Goal: Task Accomplishment & Management: Complete application form

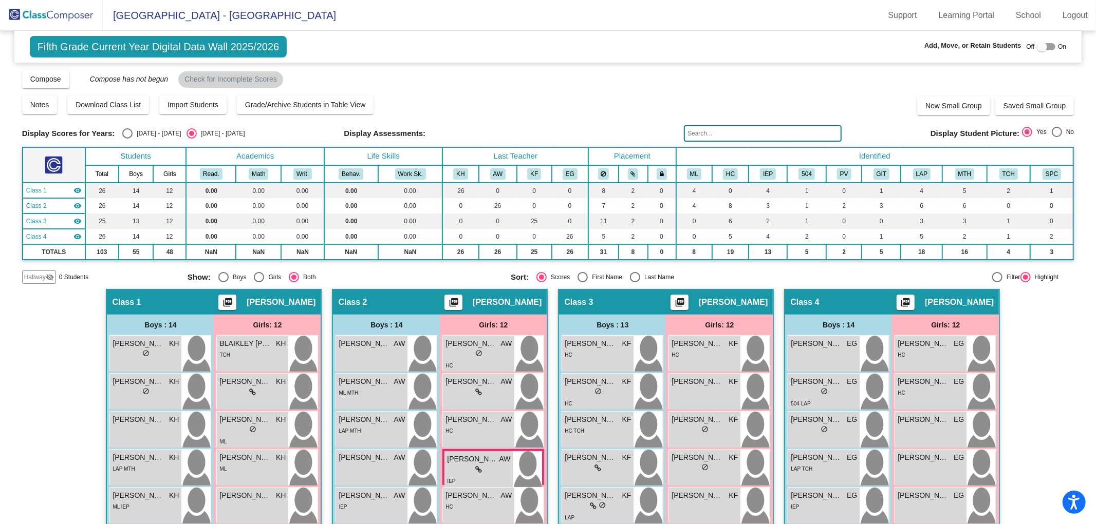
click at [29, 15] on img at bounding box center [51, 15] width 103 height 30
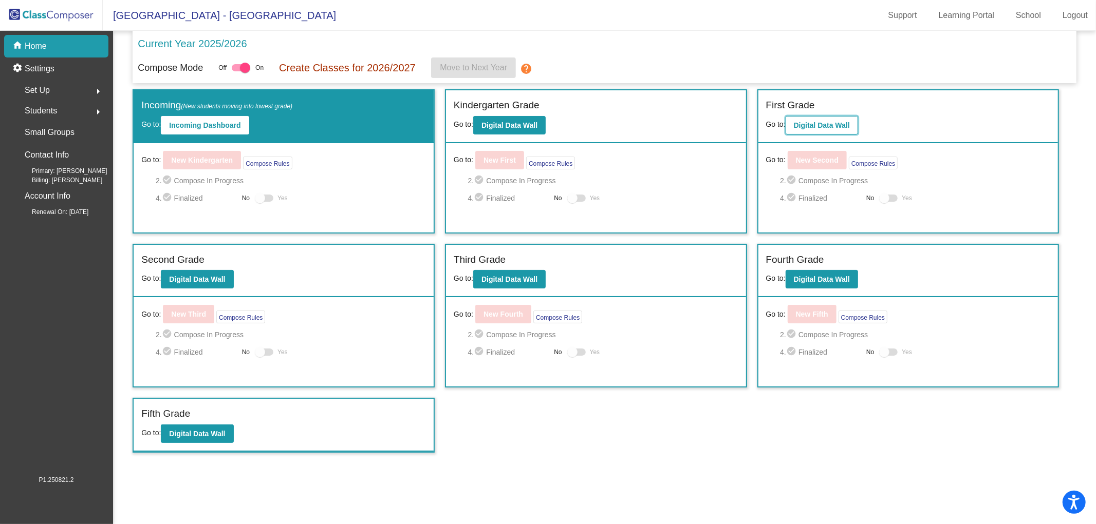
click at [811, 124] on b "Digital Data Wall" at bounding box center [822, 125] width 56 height 8
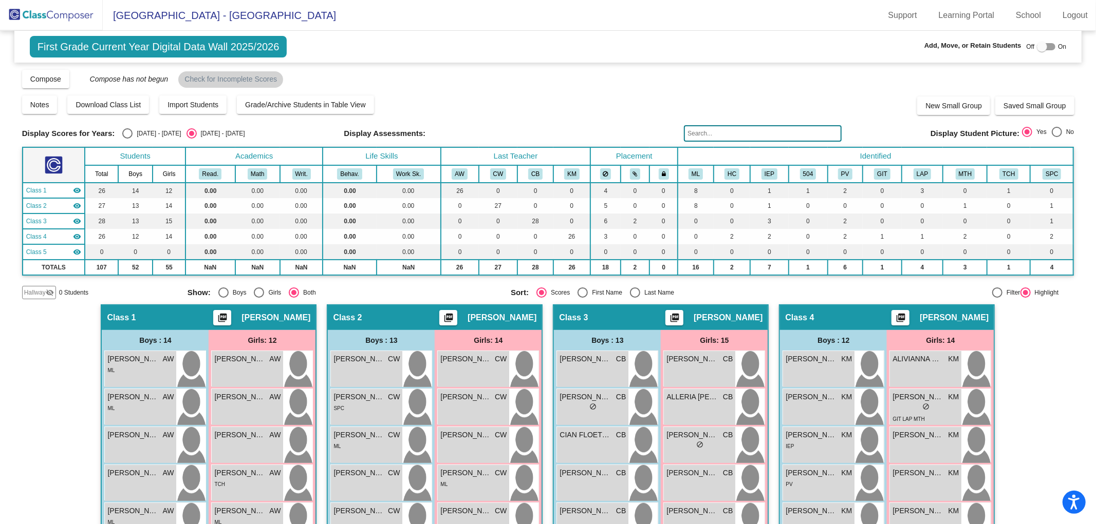
click at [49, 22] on img at bounding box center [51, 15] width 103 height 30
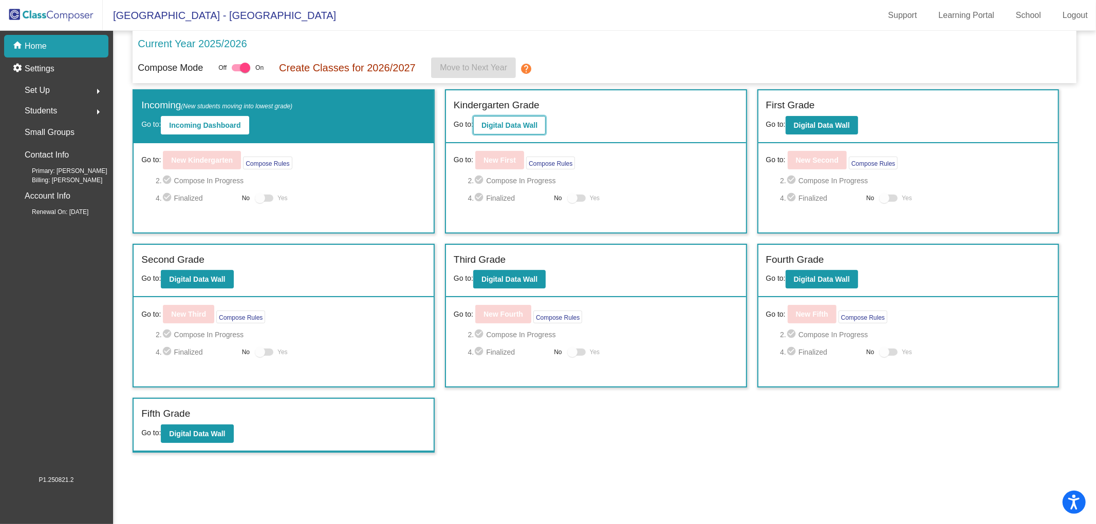
click at [524, 129] on b "Digital Data Wall" at bounding box center [509, 125] width 56 height 8
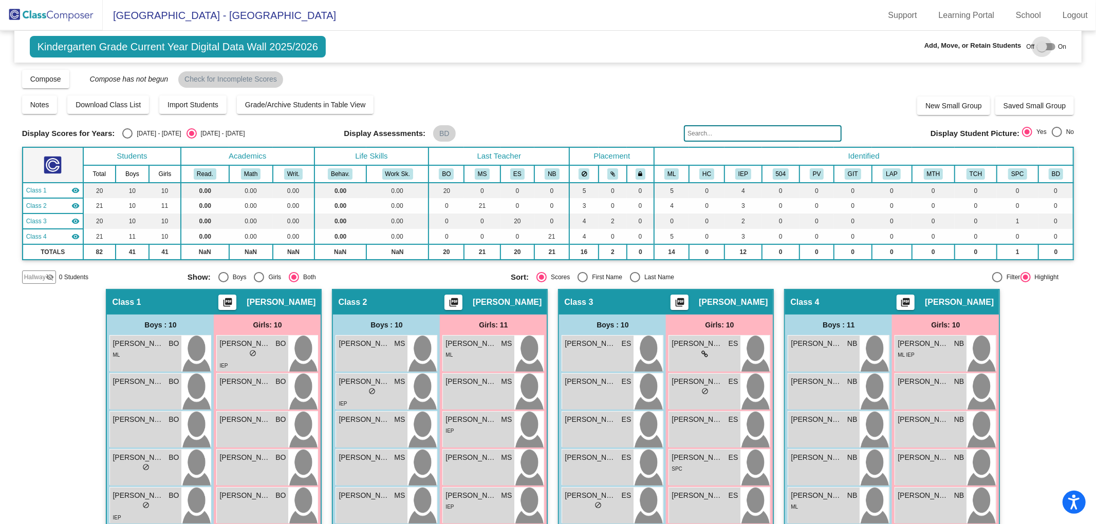
drag, startPoint x: 1037, startPoint y: 45, endPoint x: 1056, endPoint y: 58, distance: 23.1
click at [1037, 46] on div at bounding box center [1042, 47] width 10 height 10
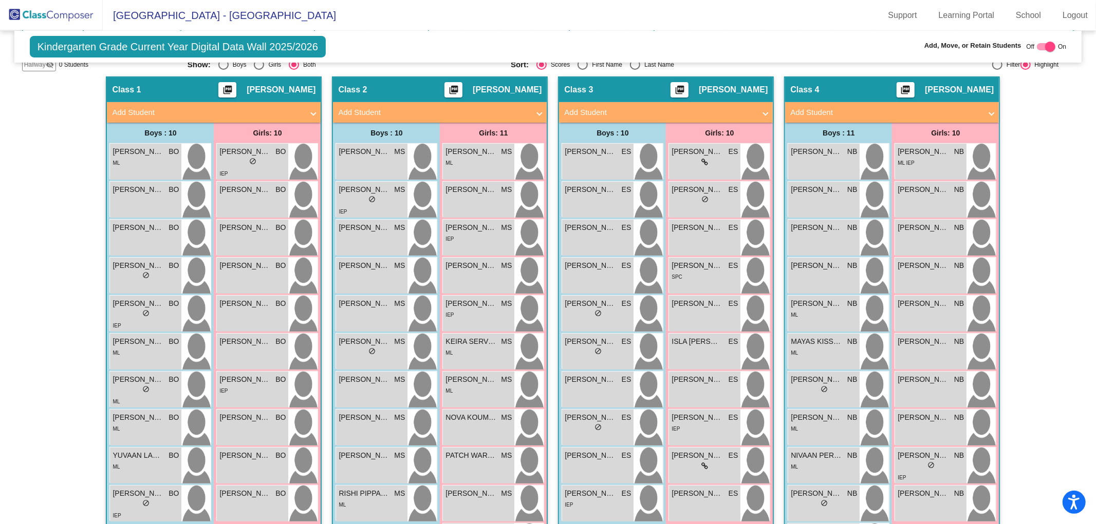
scroll to position [217, 0]
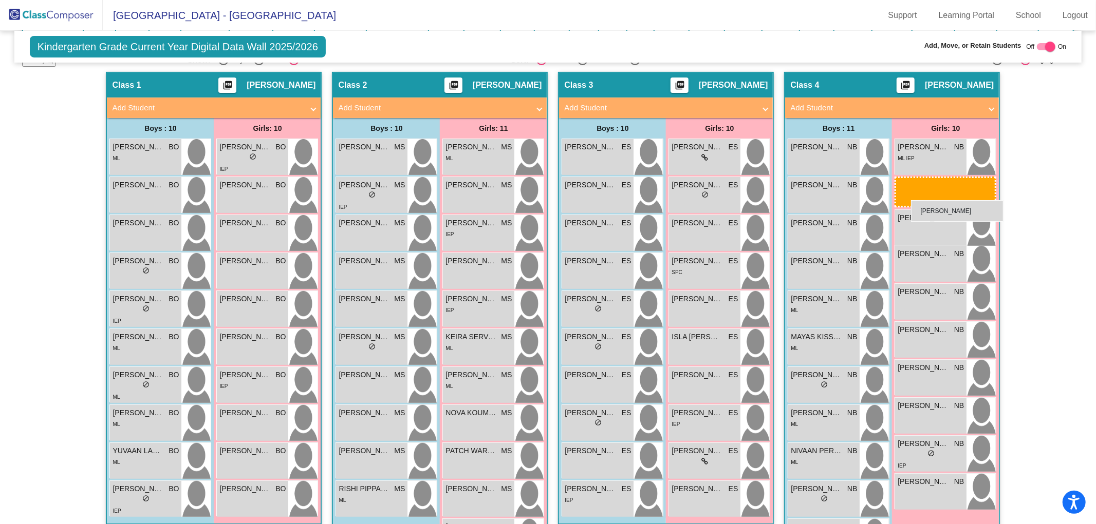
drag, startPoint x: 946, startPoint y: 224, endPoint x: 911, endPoint y: 200, distance: 42.5
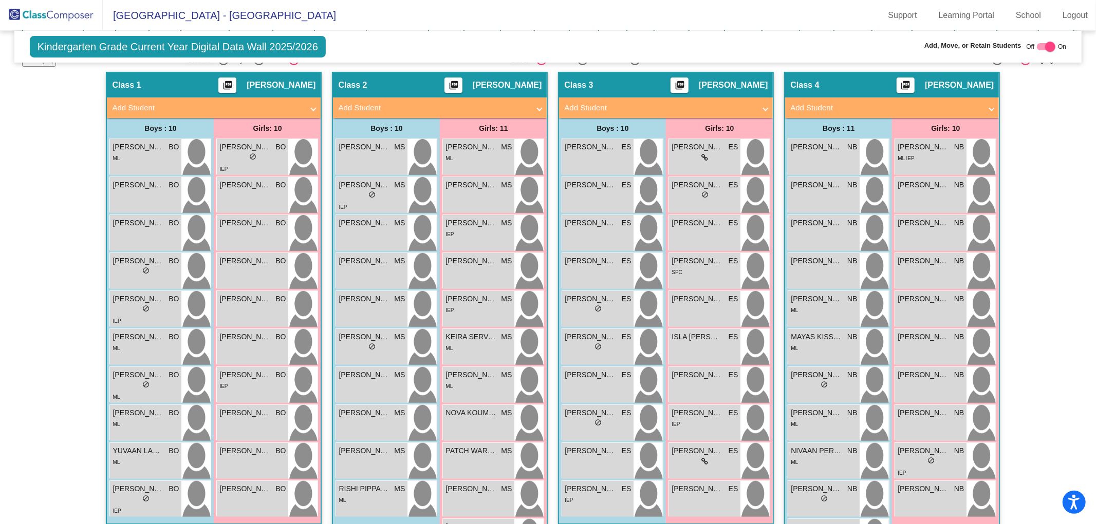
click at [1045, 44] on div at bounding box center [1050, 47] width 10 height 10
checkbox input "false"
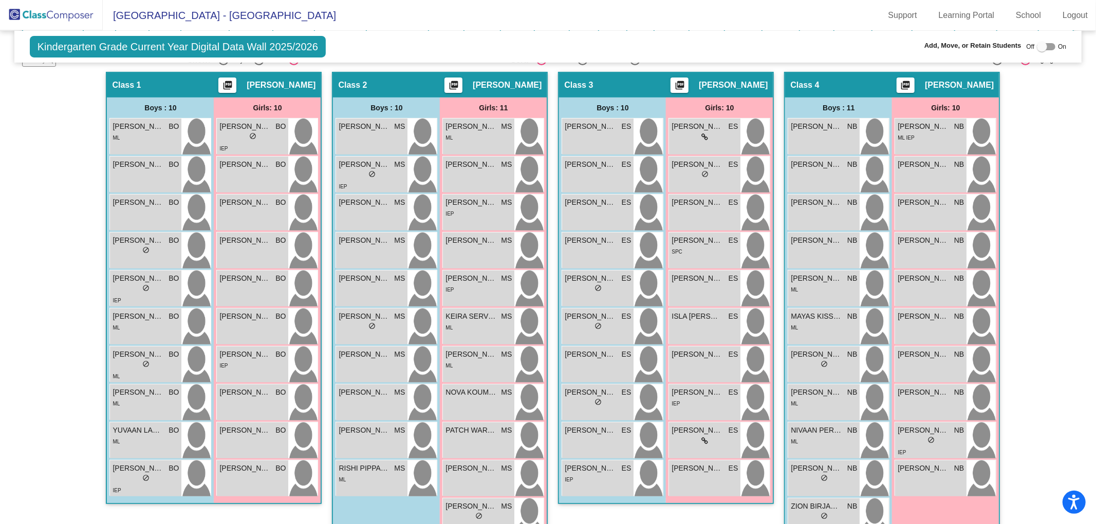
click at [31, 9] on img at bounding box center [51, 15] width 103 height 30
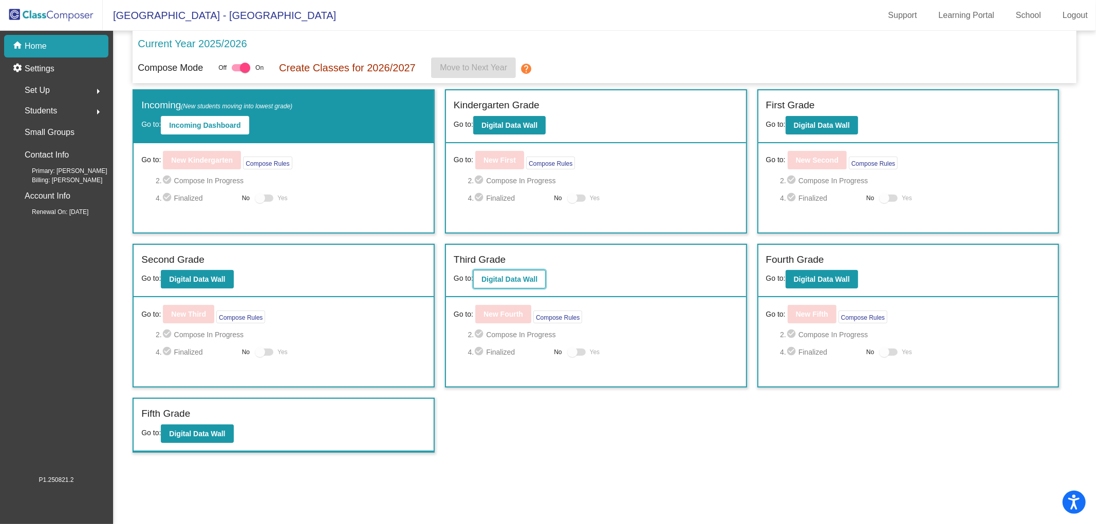
click at [524, 278] on b "Digital Data Wall" at bounding box center [509, 279] width 56 height 8
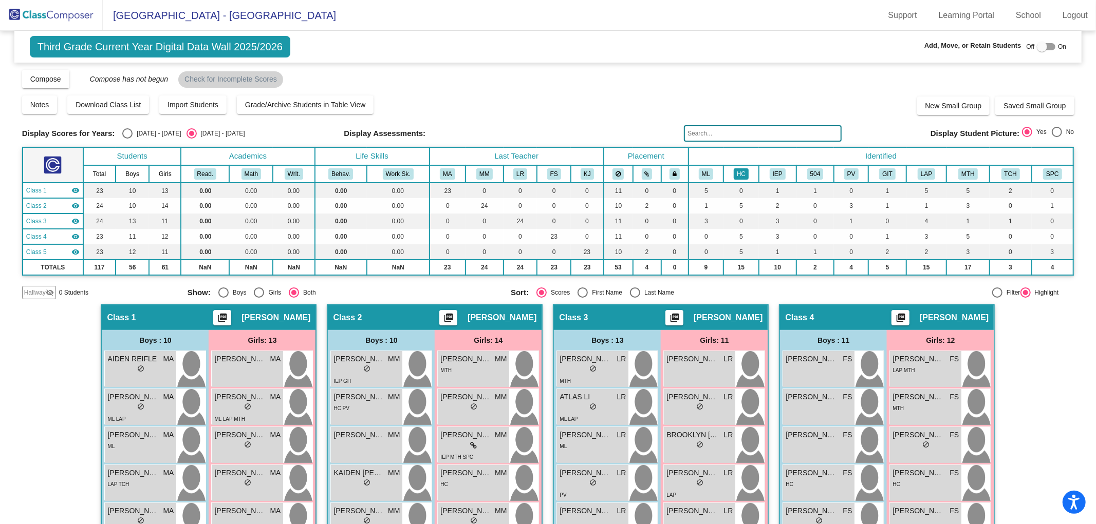
click at [741, 170] on button "HC" at bounding box center [741, 173] width 15 height 11
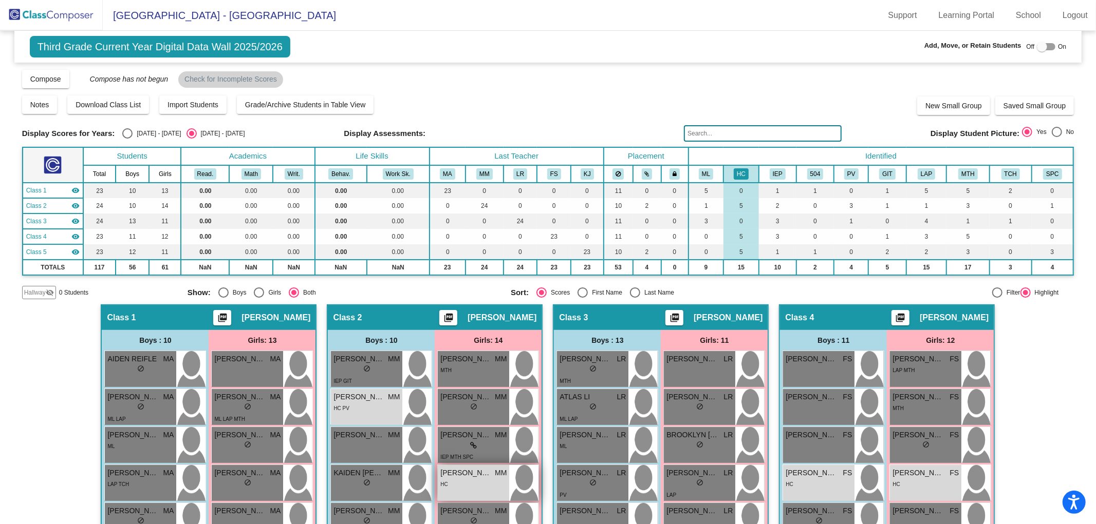
click at [463, 492] on div "[PERSON_NAME] [PERSON_NAME] MM lock do_not_disturb_alt HC" at bounding box center [473, 483] width 71 height 36
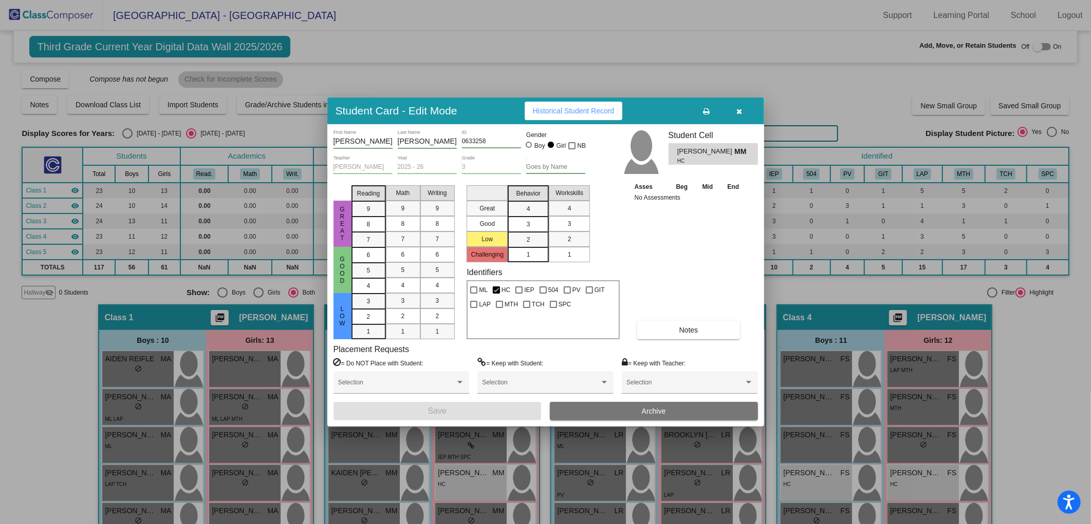
click at [664, 334] on button "Notes" at bounding box center [688, 330] width 103 height 18
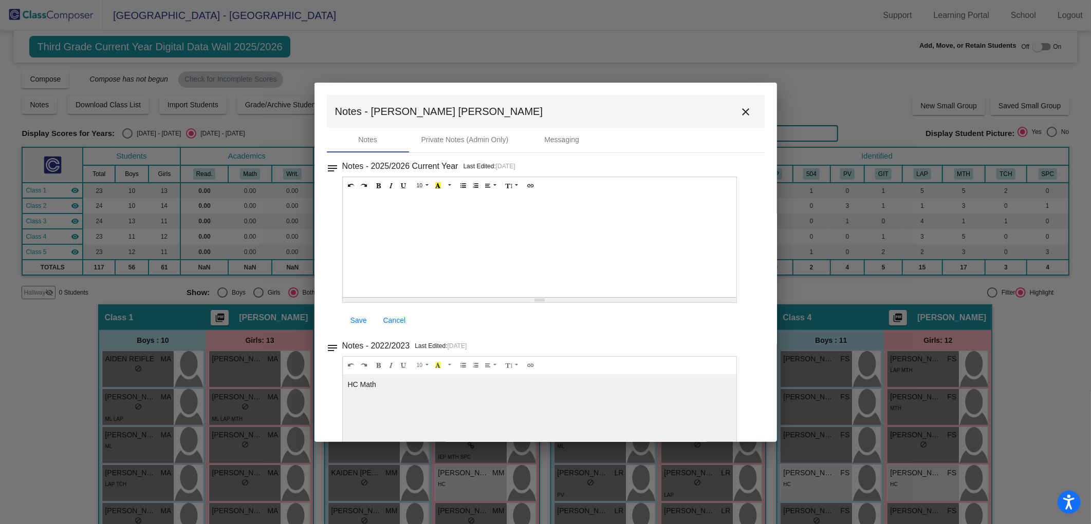
click at [740, 114] on mat-icon "close" at bounding box center [746, 112] width 12 height 12
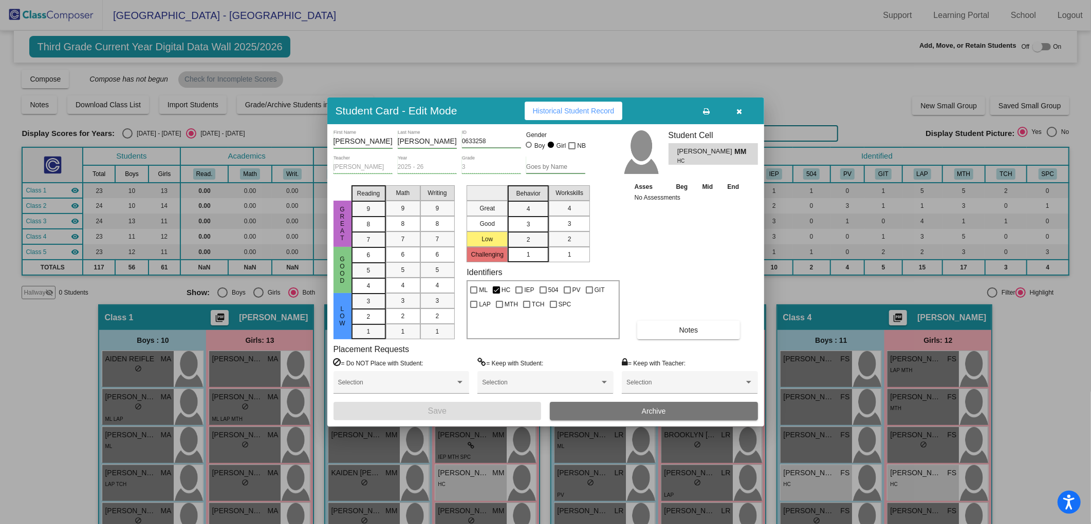
click at [742, 110] on button "button" at bounding box center [739, 111] width 33 height 18
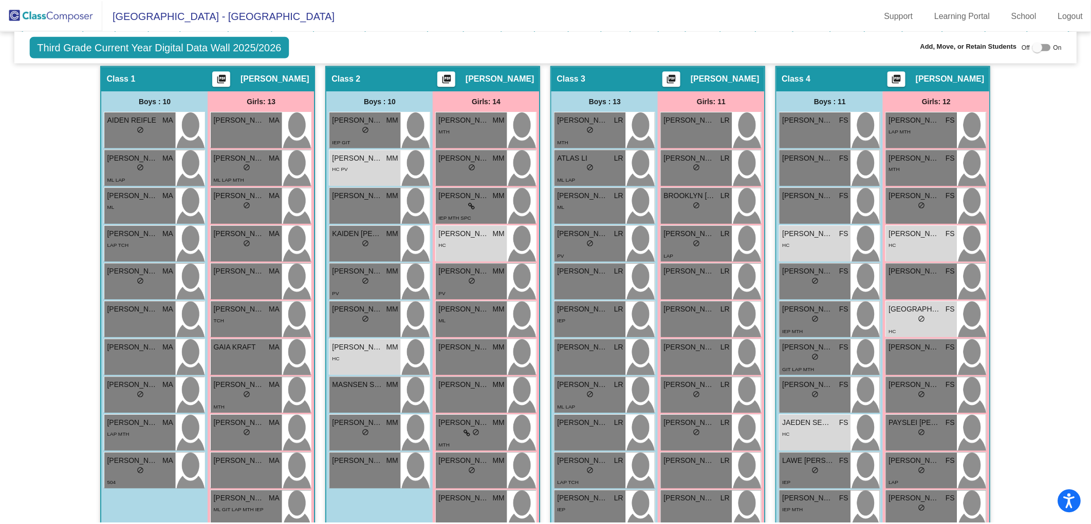
scroll to position [251, 0]
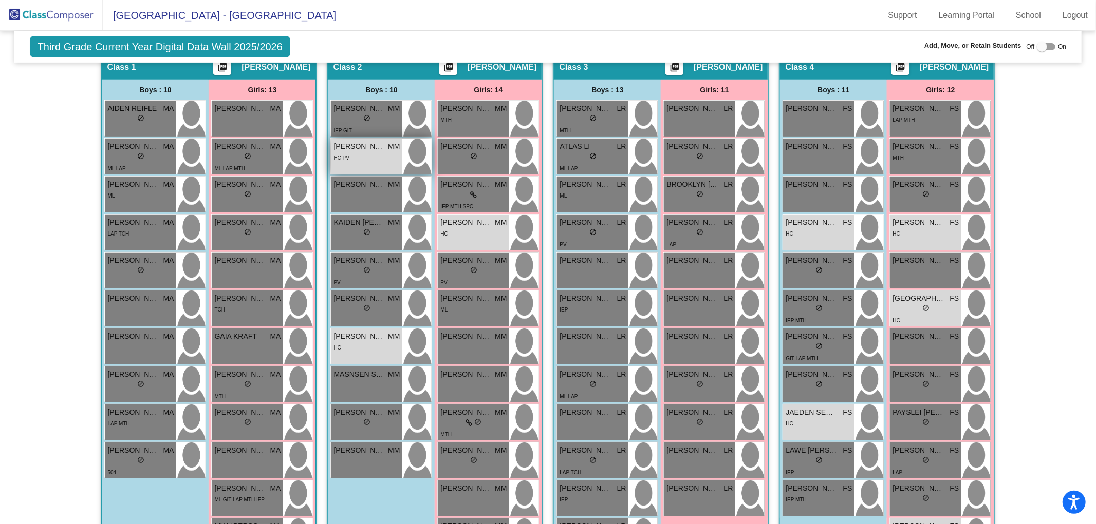
click at [358, 160] on div "[PERSON_NAME] MM lock do_not_disturb_alt HC PV" at bounding box center [366, 157] width 71 height 36
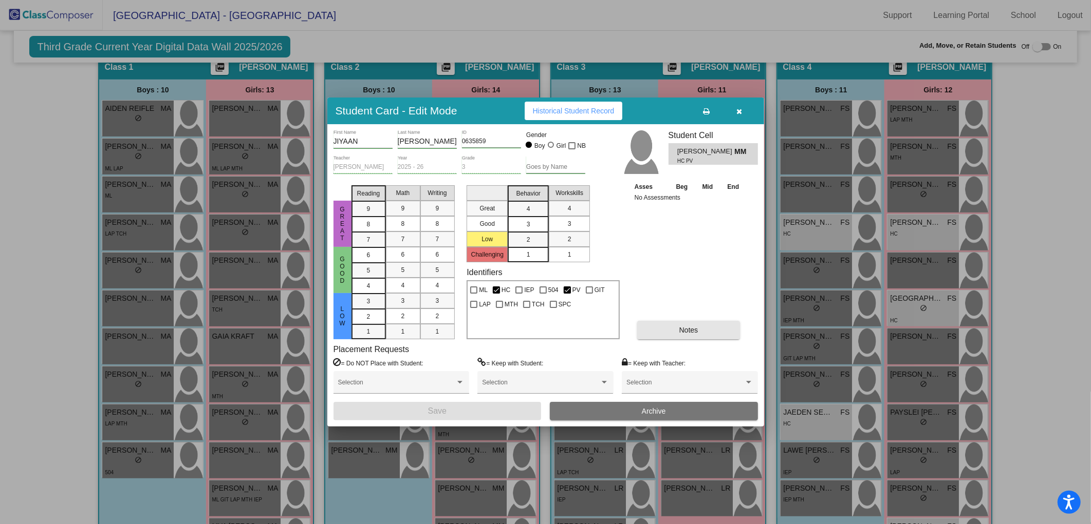
click at [691, 332] on span "Notes" at bounding box center [688, 330] width 19 height 8
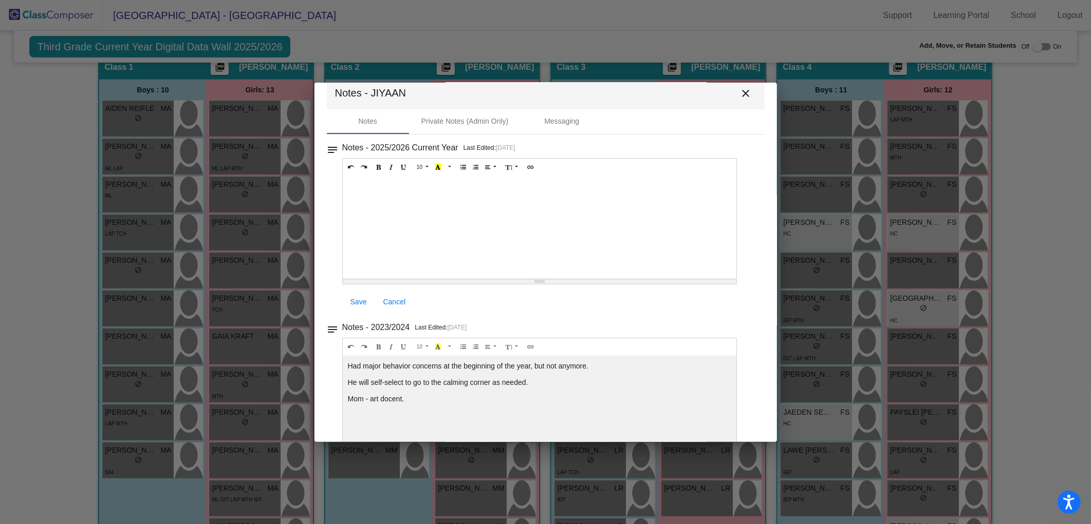
scroll to position [0, 0]
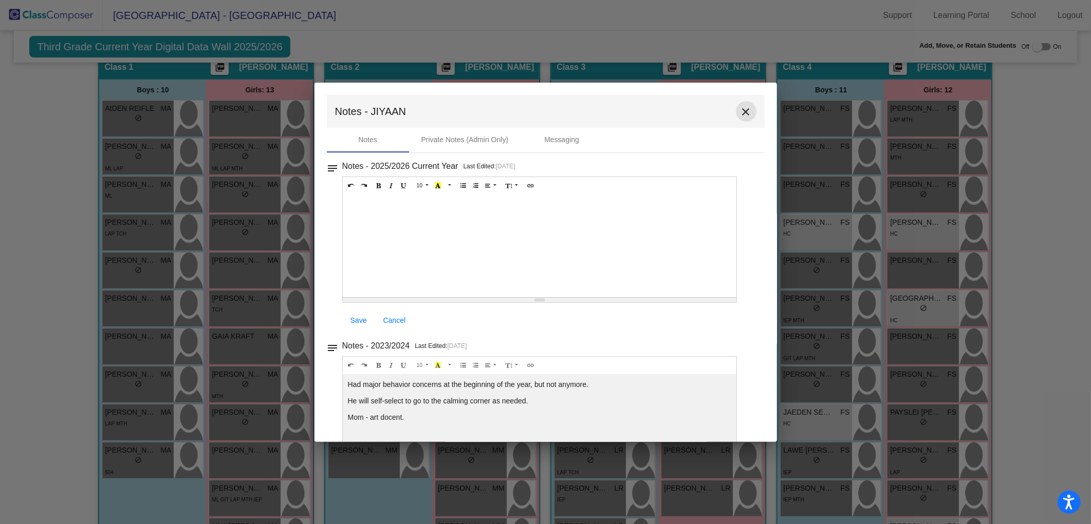
click at [740, 106] on mat-icon "close" at bounding box center [746, 112] width 12 height 12
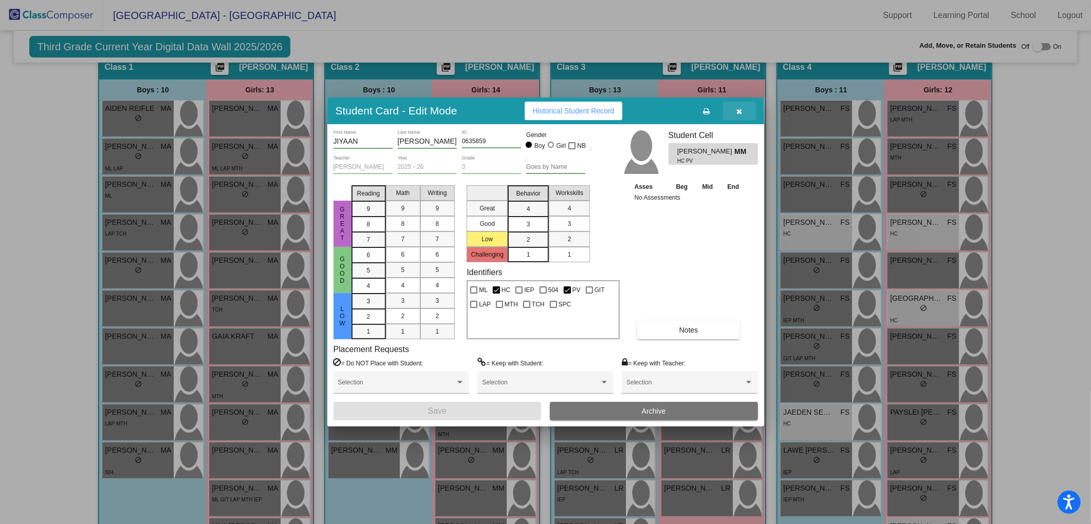
click at [737, 112] on icon "button" at bounding box center [739, 111] width 6 height 7
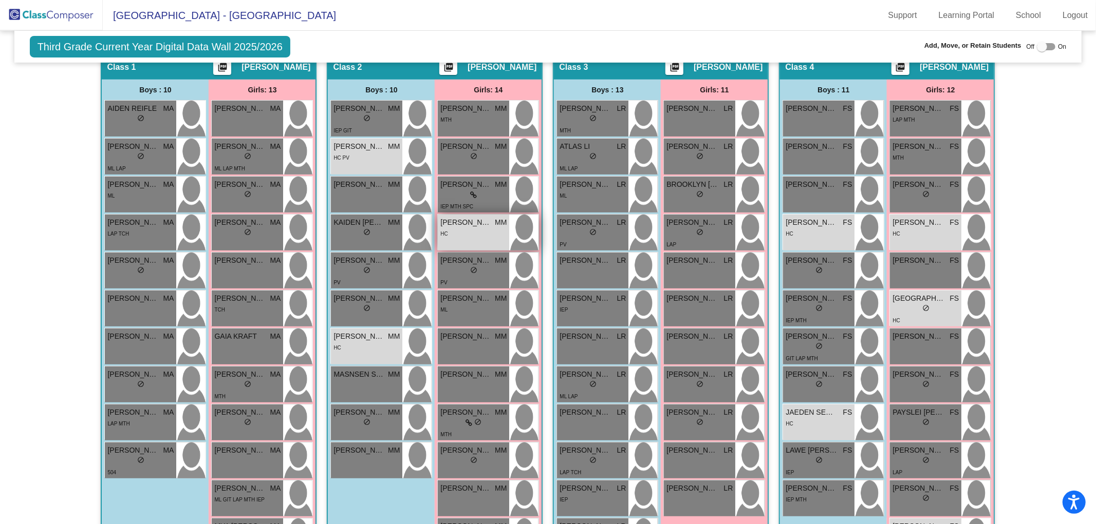
click at [465, 233] on div "HC" at bounding box center [473, 233] width 66 height 11
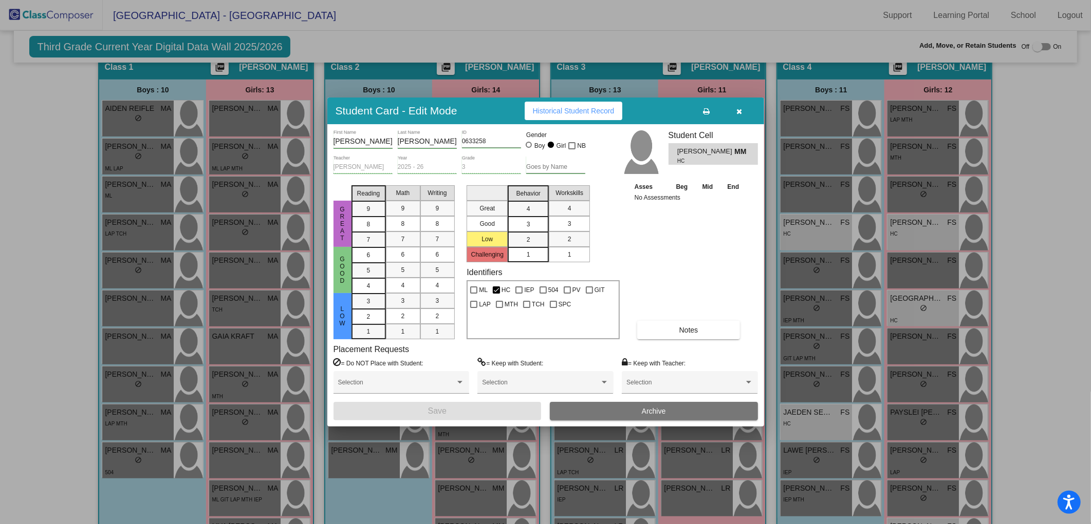
click at [663, 327] on button "Notes" at bounding box center [688, 330] width 103 height 18
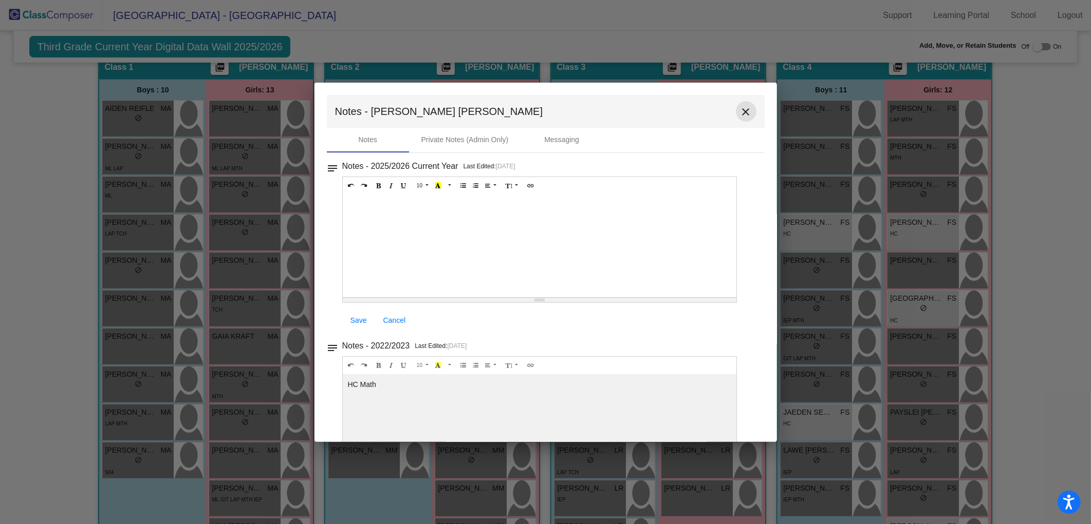
click at [743, 110] on mat-icon "close" at bounding box center [746, 112] width 12 height 12
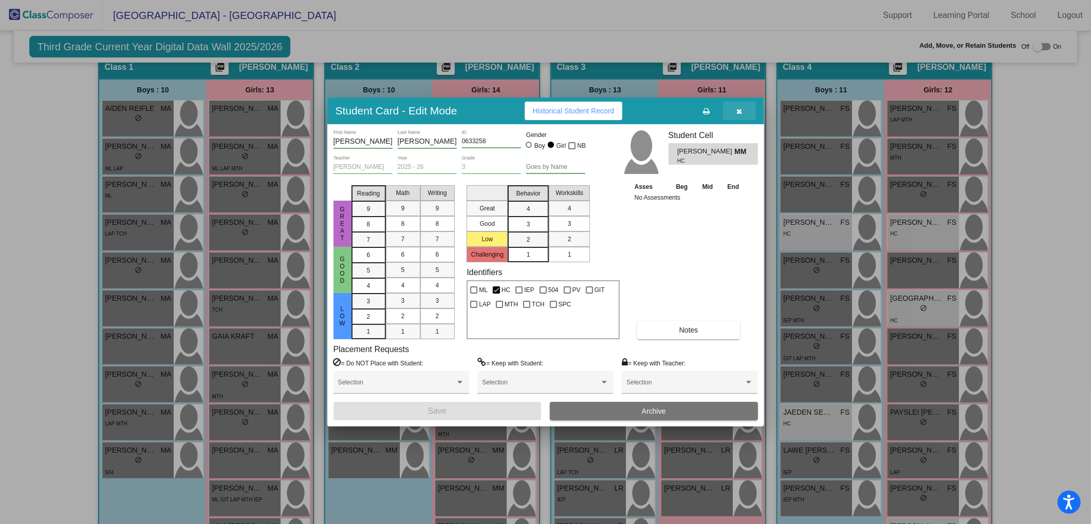
click at [735, 107] on button "button" at bounding box center [739, 111] width 33 height 18
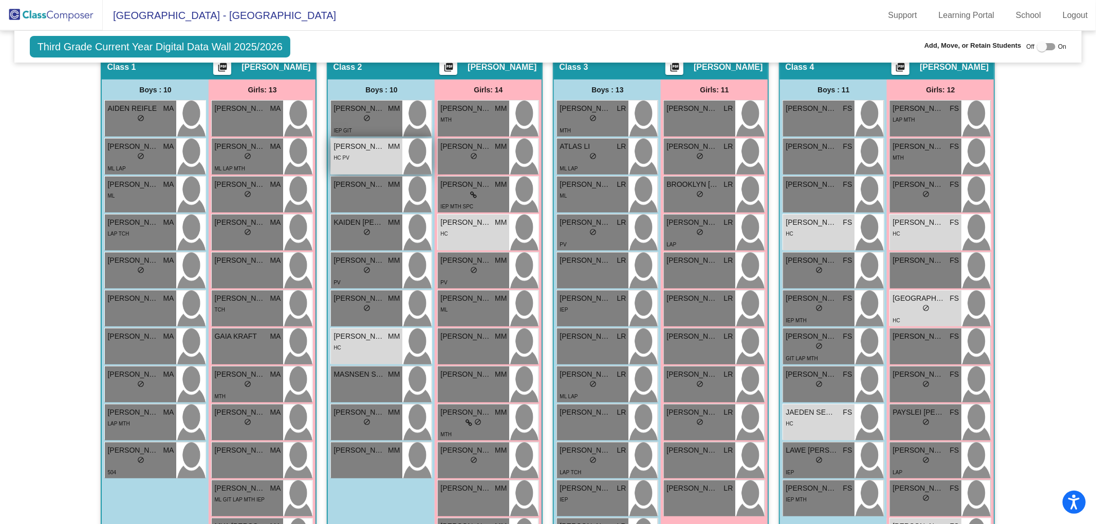
click at [363, 154] on div "HC PV" at bounding box center [366, 157] width 66 height 11
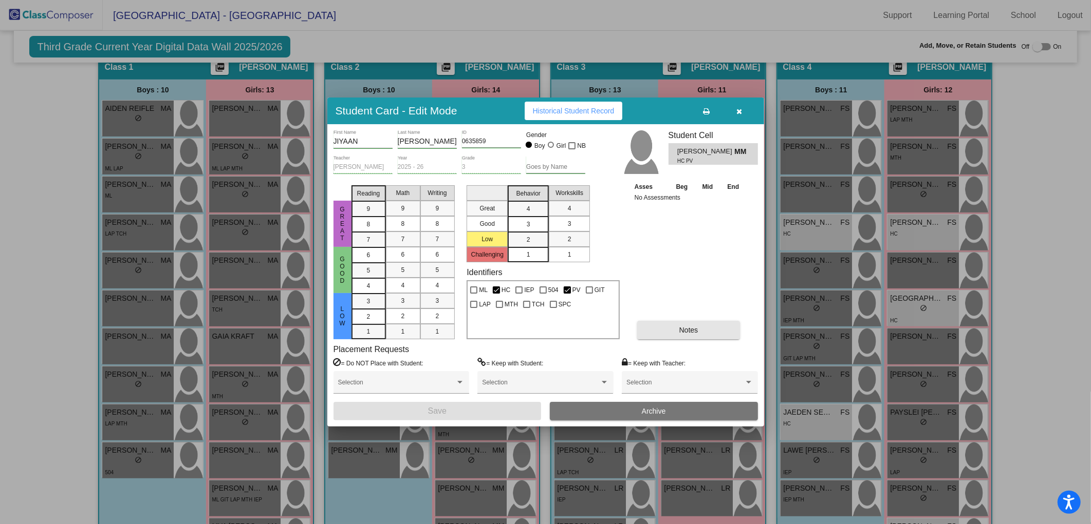
click at [653, 327] on button "Notes" at bounding box center [688, 330] width 103 height 18
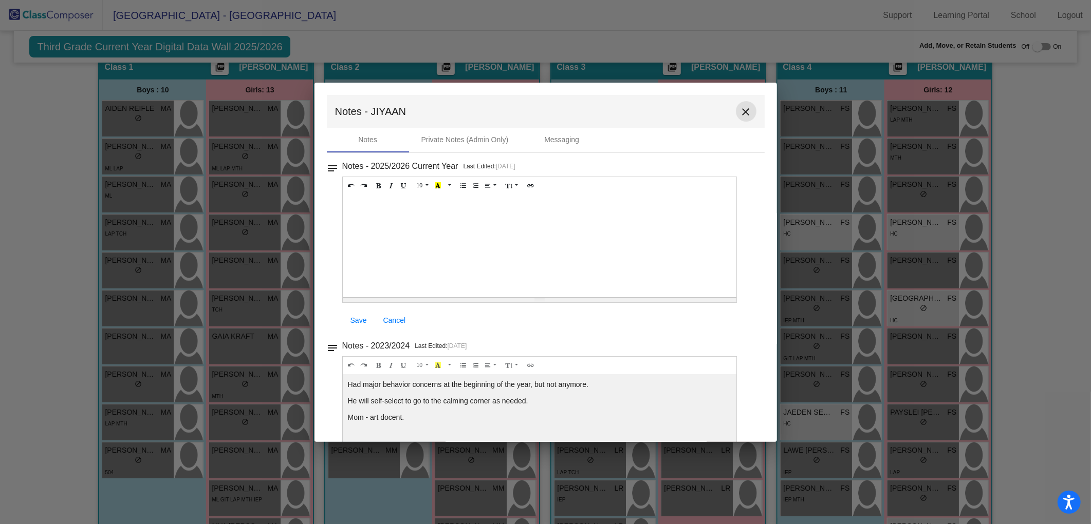
click at [740, 110] on mat-icon "close" at bounding box center [746, 112] width 12 height 12
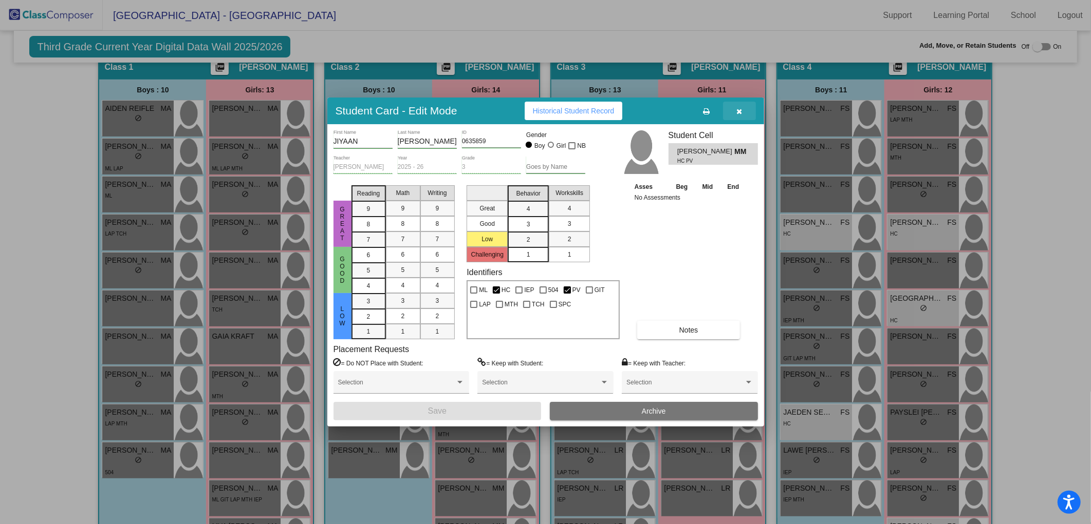
drag, startPoint x: 740, startPoint y: 116, endPoint x: 564, endPoint y: 201, distance: 195.7
click at [740, 116] on button "button" at bounding box center [739, 111] width 33 height 18
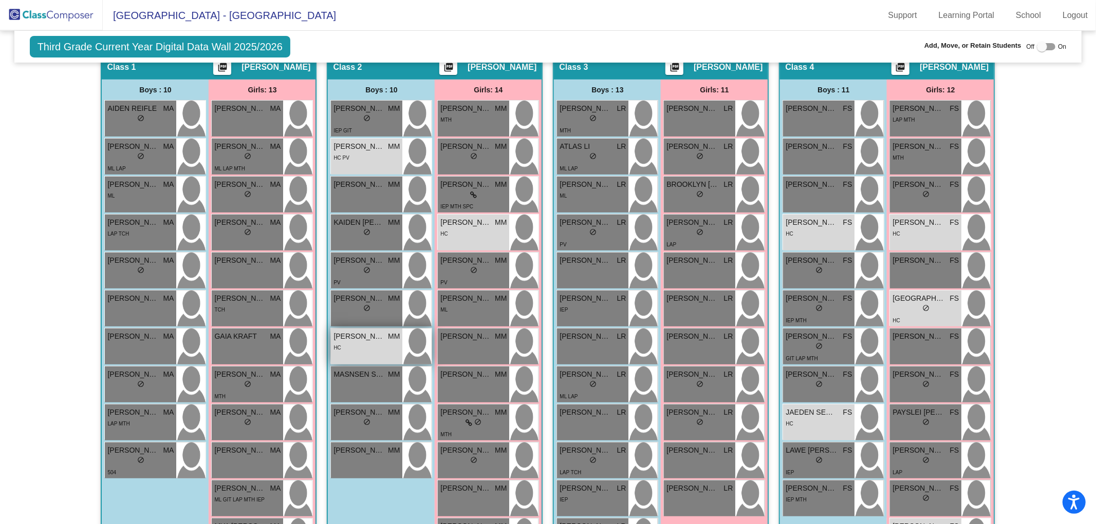
click at [351, 355] on div "[PERSON_NAME] MM lock do_not_disturb_alt HC" at bounding box center [366, 347] width 71 height 36
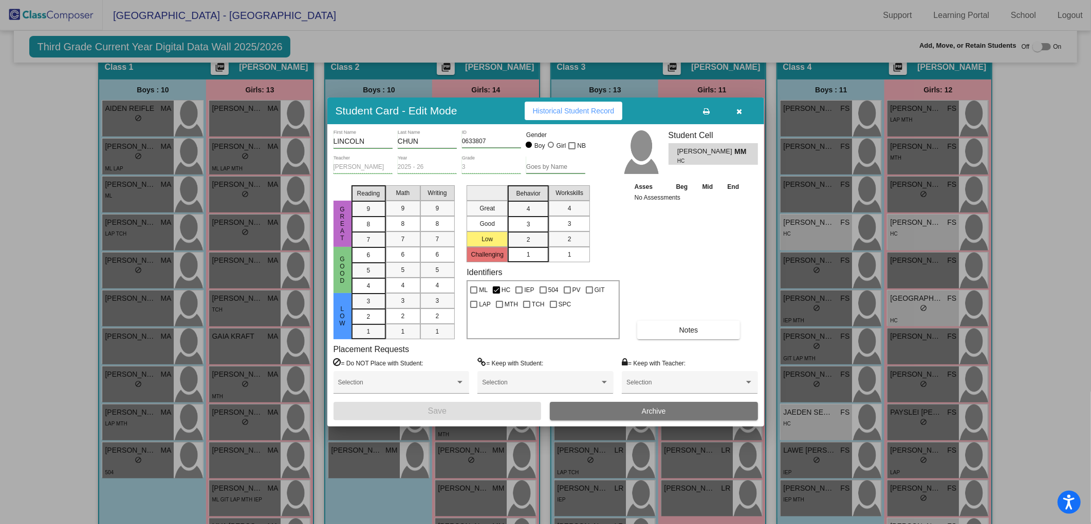
click at [669, 326] on button "Notes" at bounding box center [688, 330] width 103 height 18
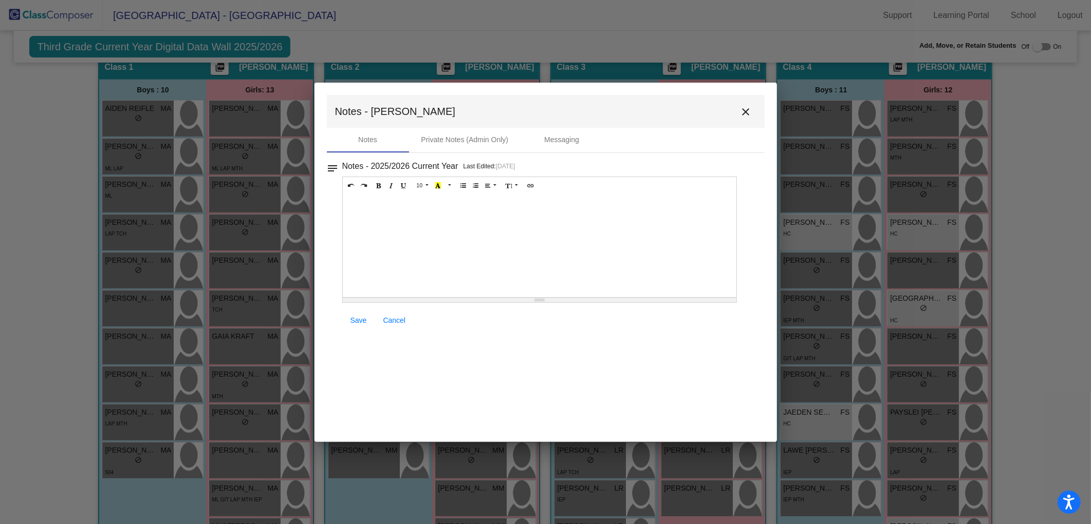
click at [744, 110] on mat-icon "close" at bounding box center [746, 112] width 12 height 12
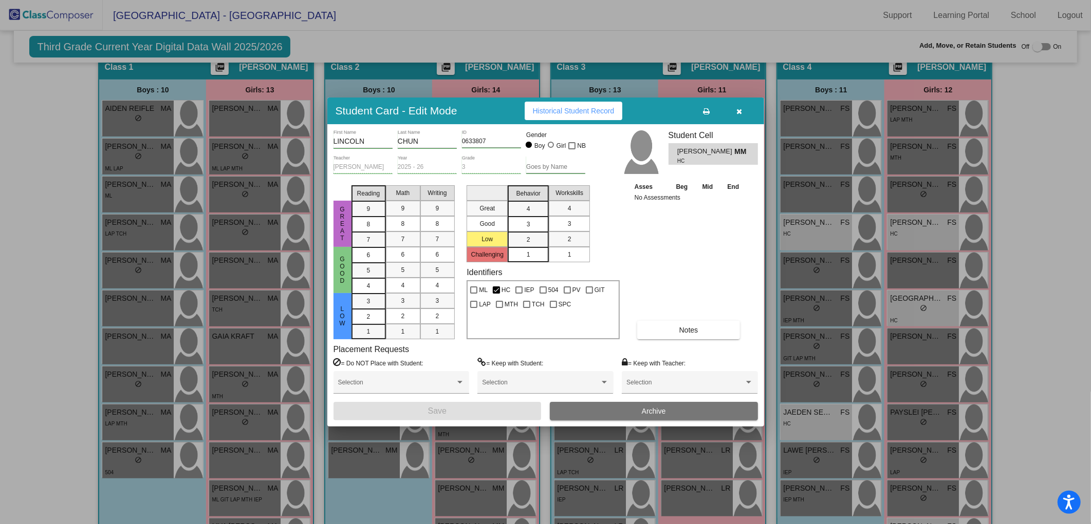
click at [741, 109] on icon "button" at bounding box center [739, 111] width 6 height 7
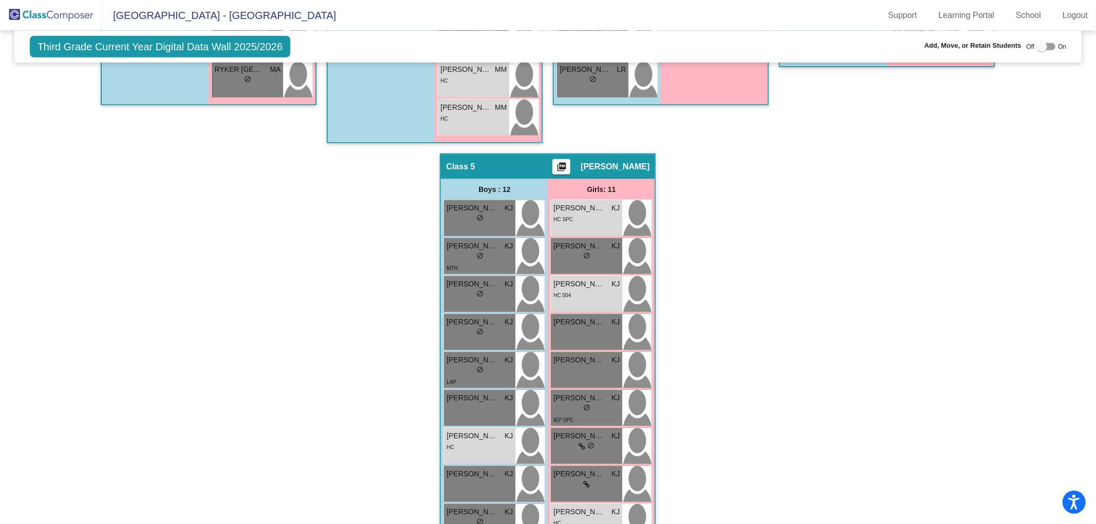
scroll to position [499, 0]
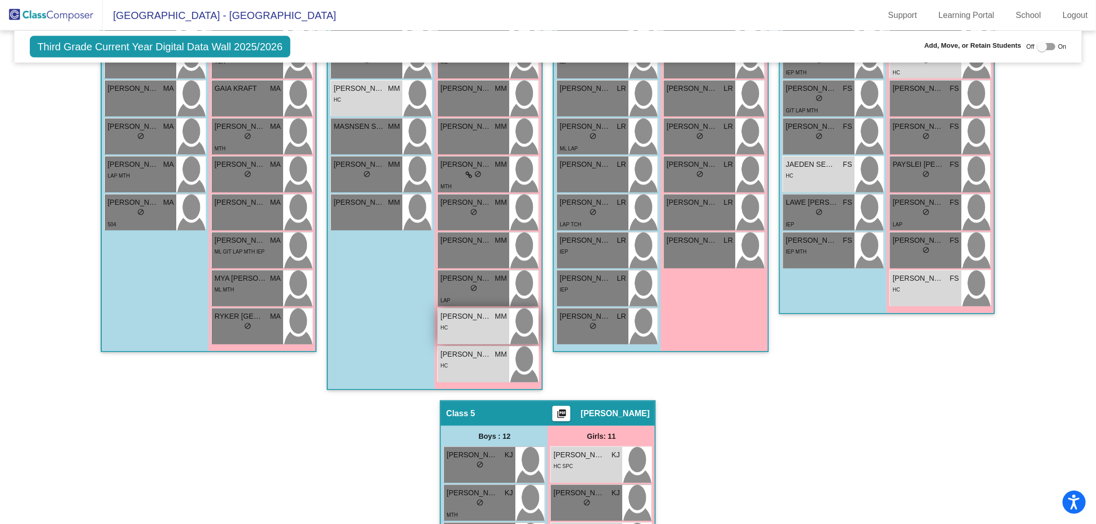
click at [458, 330] on div "HC" at bounding box center [473, 327] width 66 height 11
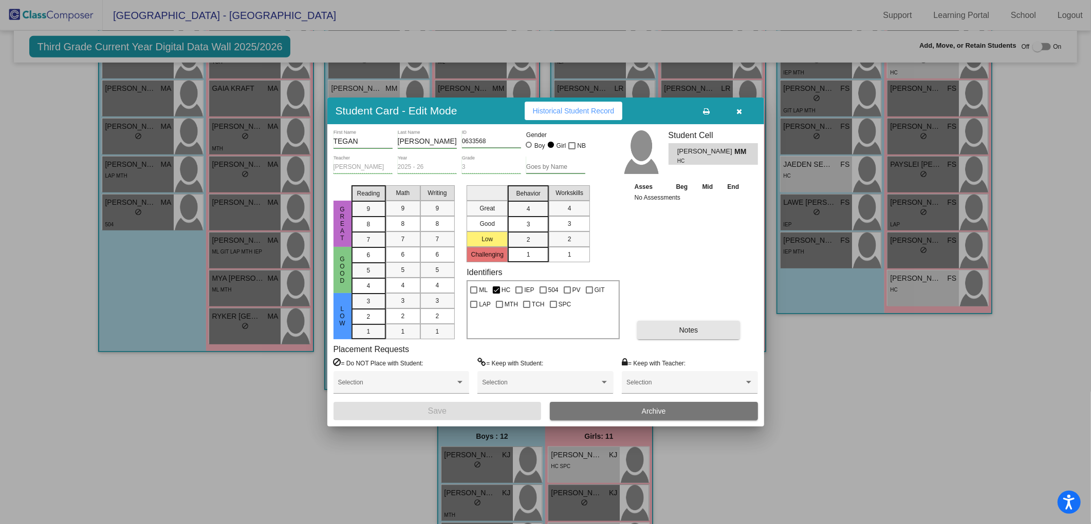
click at [655, 336] on button "Notes" at bounding box center [688, 330] width 103 height 18
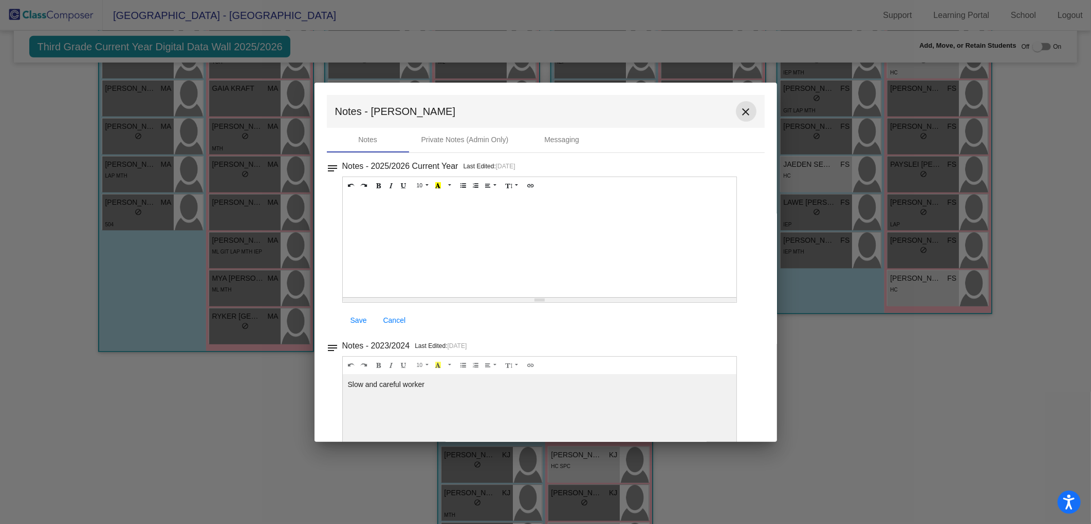
click at [746, 112] on button "close" at bounding box center [746, 111] width 21 height 21
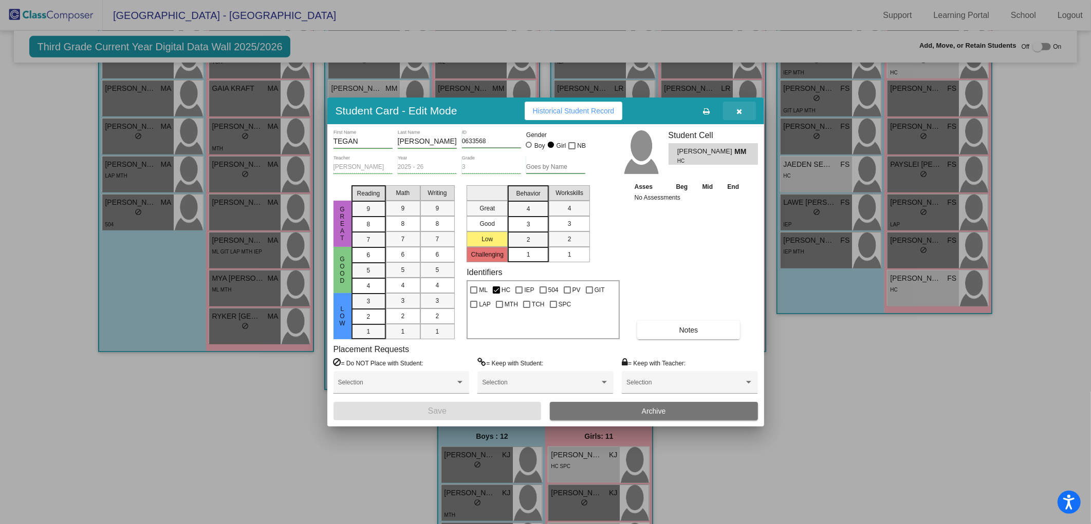
click at [738, 116] on button "button" at bounding box center [739, 111] width 33 height 18
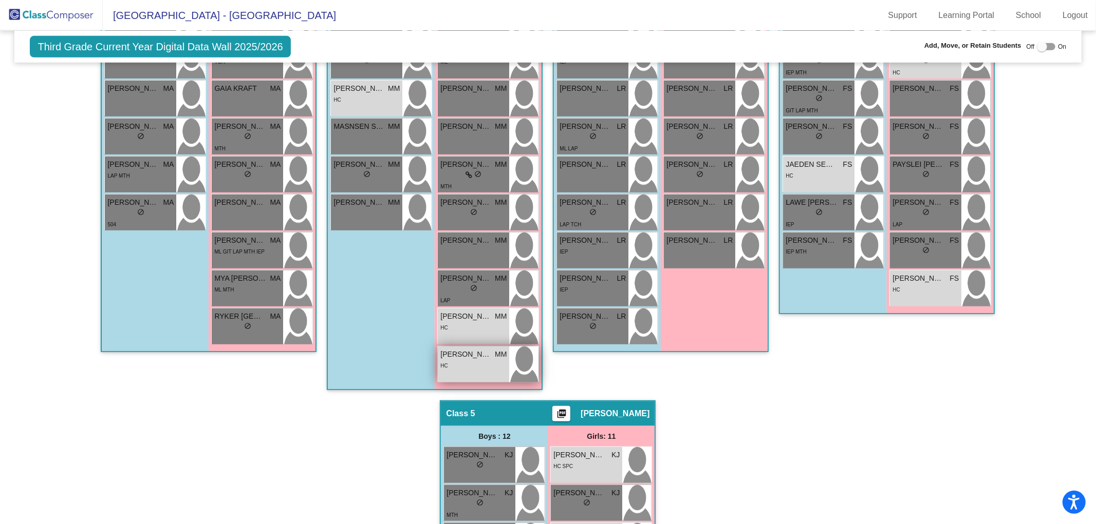
click at [464, 372] on div "VANIA IBOI MM lock do_not_disturb_alt HC" at bounding box center [473, 365] width 71 height 36
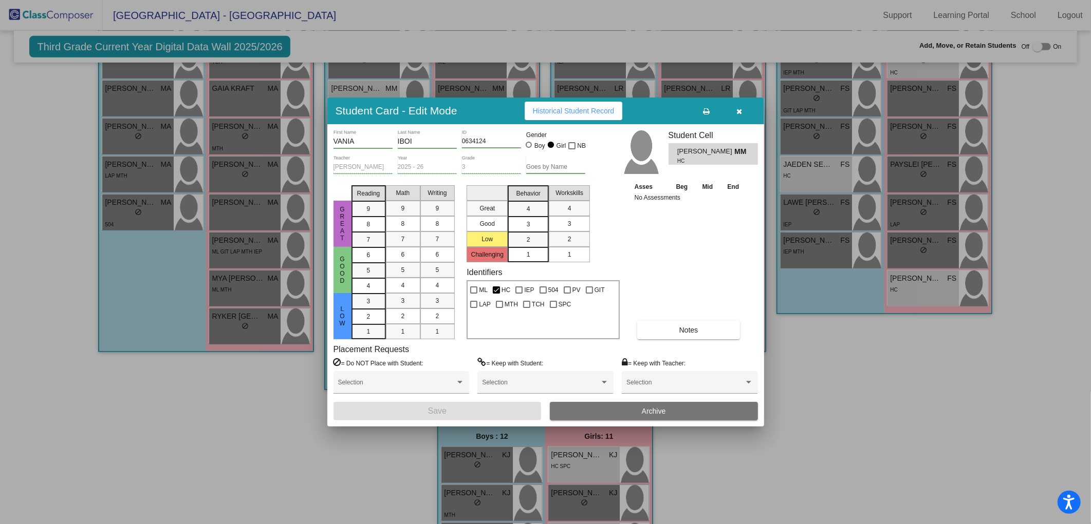
click at [674, 329] on button "Notes" at bounding box center [688, 330] width 103 height 18
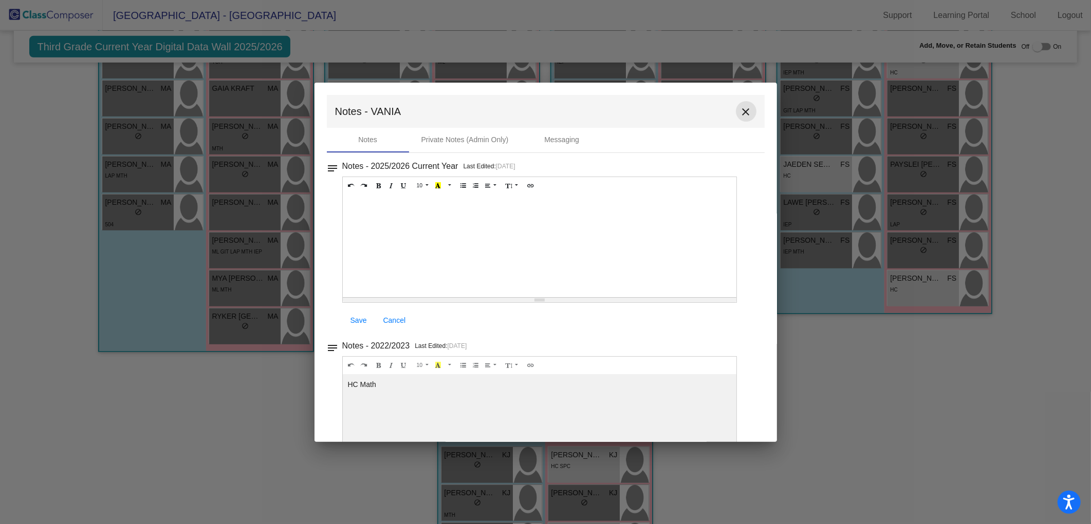
click at [746, 104] on button "close" at bounding box center [746, 111] width 21 height 21
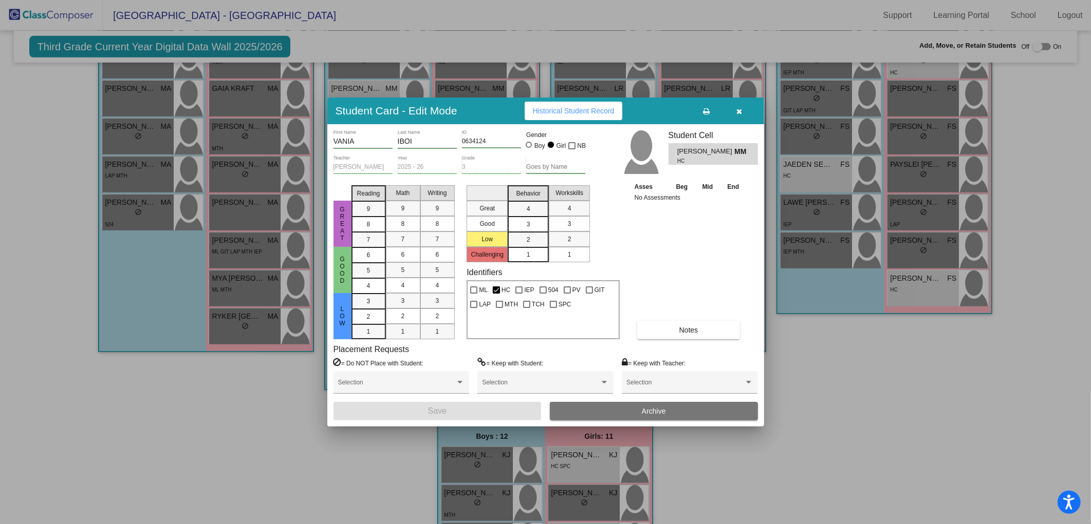
click at [737, 111] on icon "button" at bounding box center [739, 111] width 6 height 7
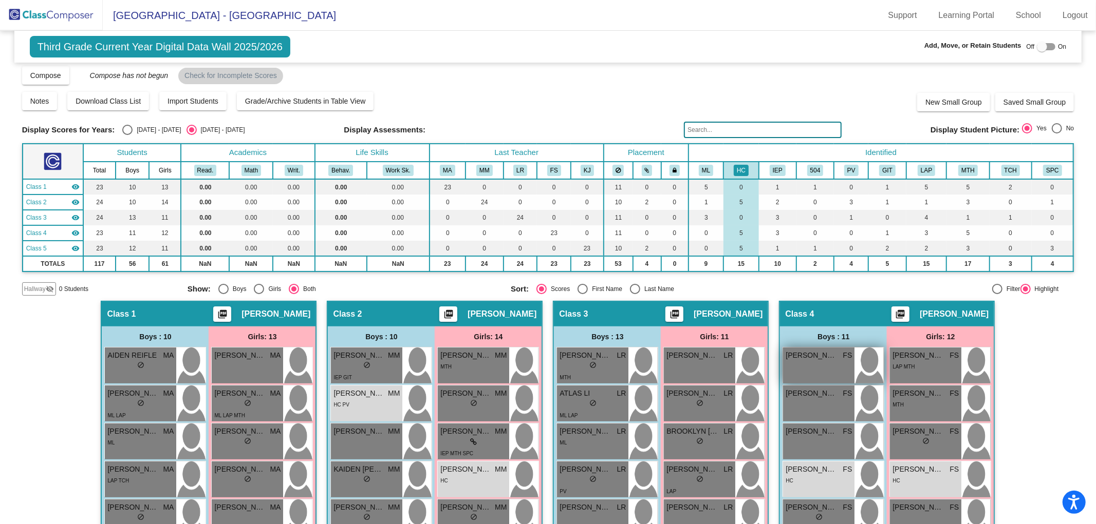
scroll to position [0, 0]
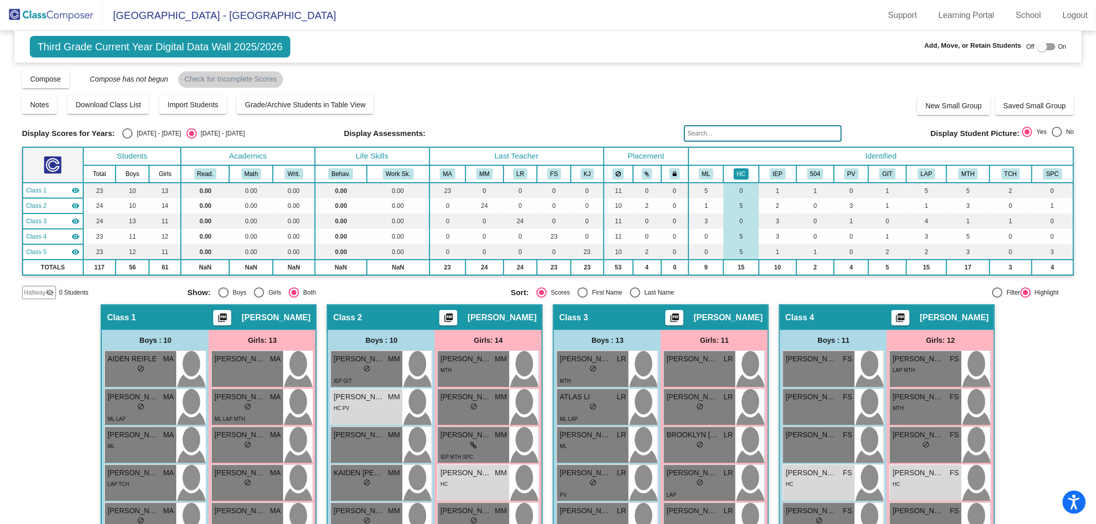
click at [738, 175] on button "HC" at bounding box center [741, 173] width 15 height 11
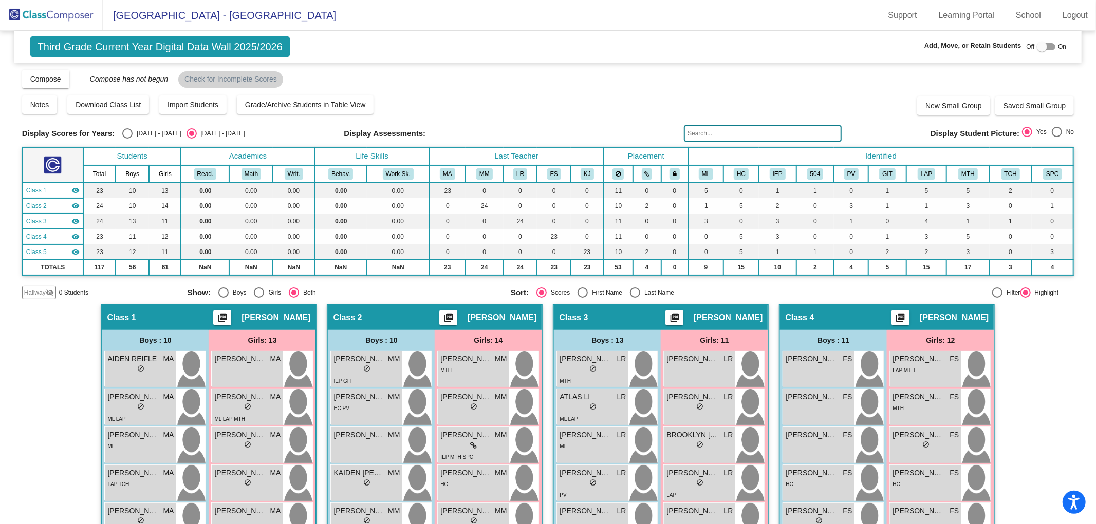
click at [49, 18] on img at bounding box center [51, 15] width 103 height 30
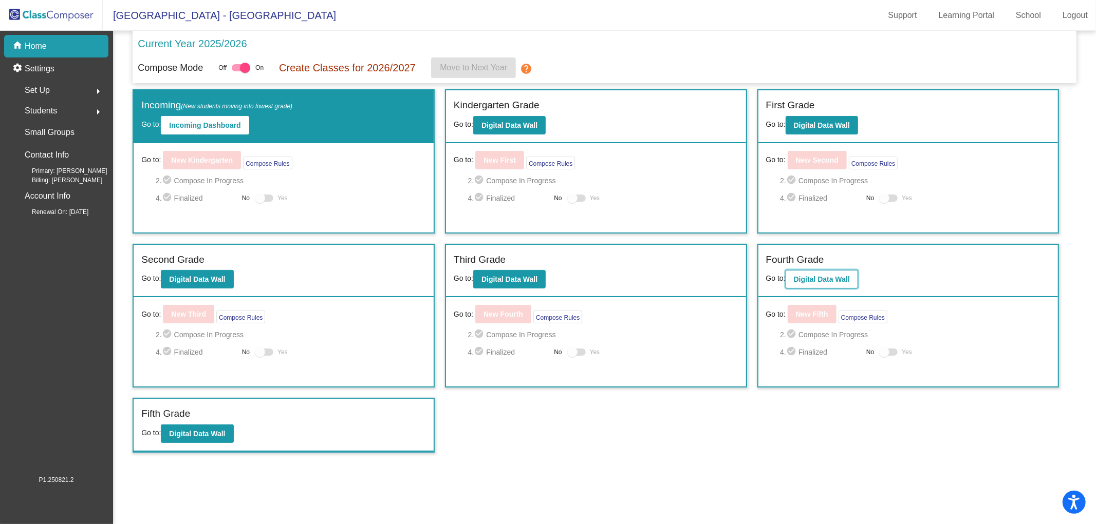
click at [830, 279] on b "Digital Data Wall" at bounding box center [822, 279] width 56 height 8
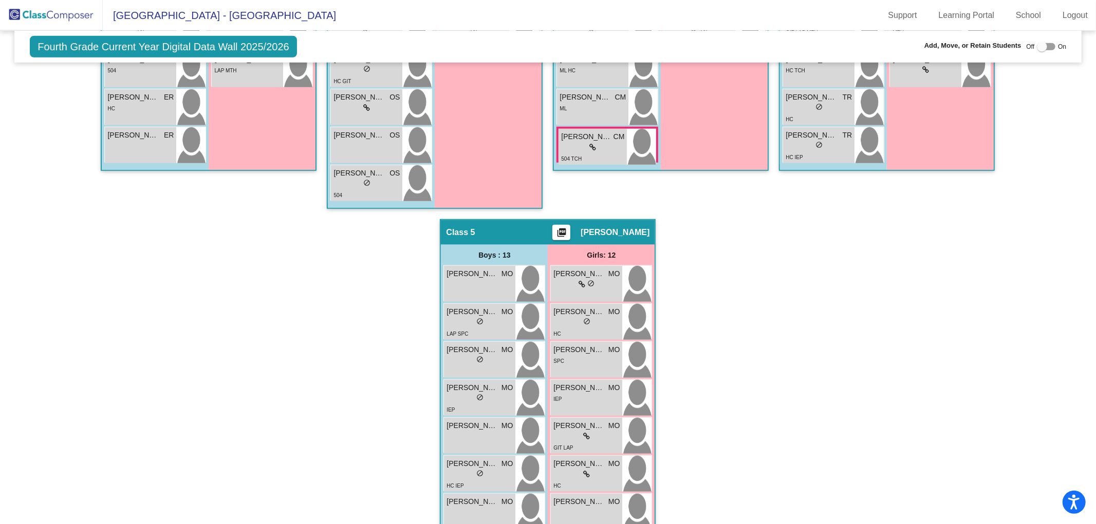
scroll to position [966, 0]
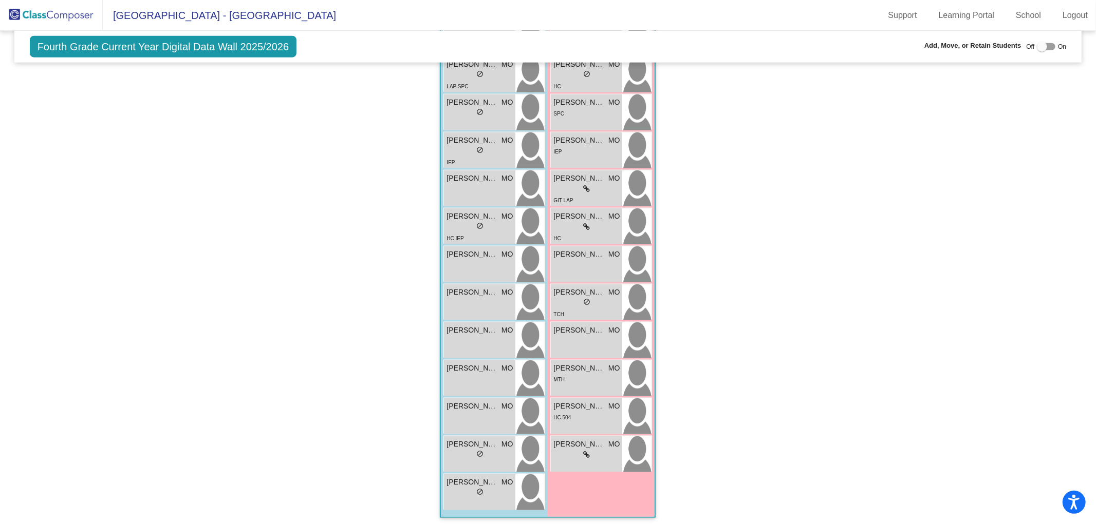
click at [30, 10] on img at bounding box center [51, 15] width 103 height 30
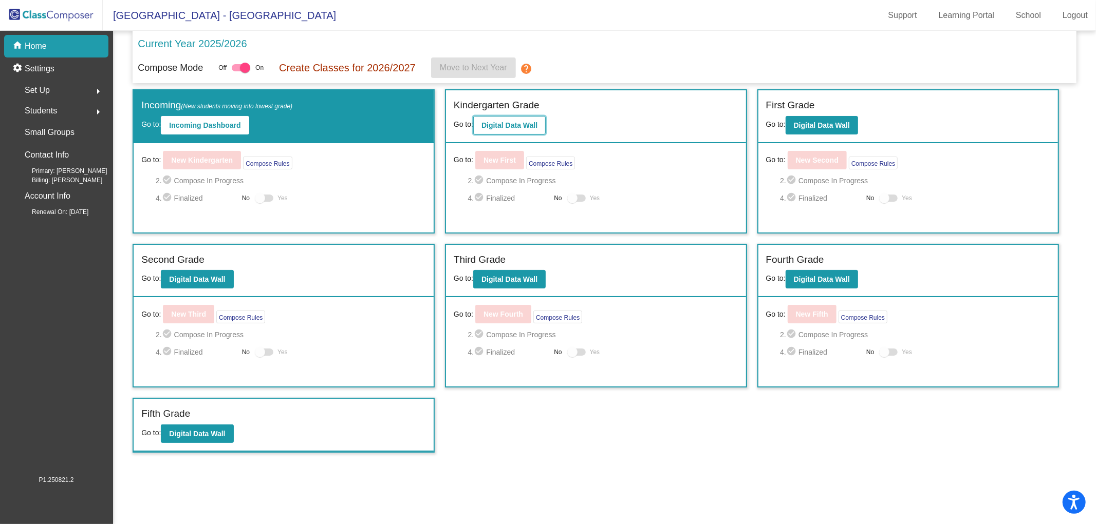
click at [527, 128] on b "Digital Data Wall" at bounding box center [509, 125] width 56 height 8
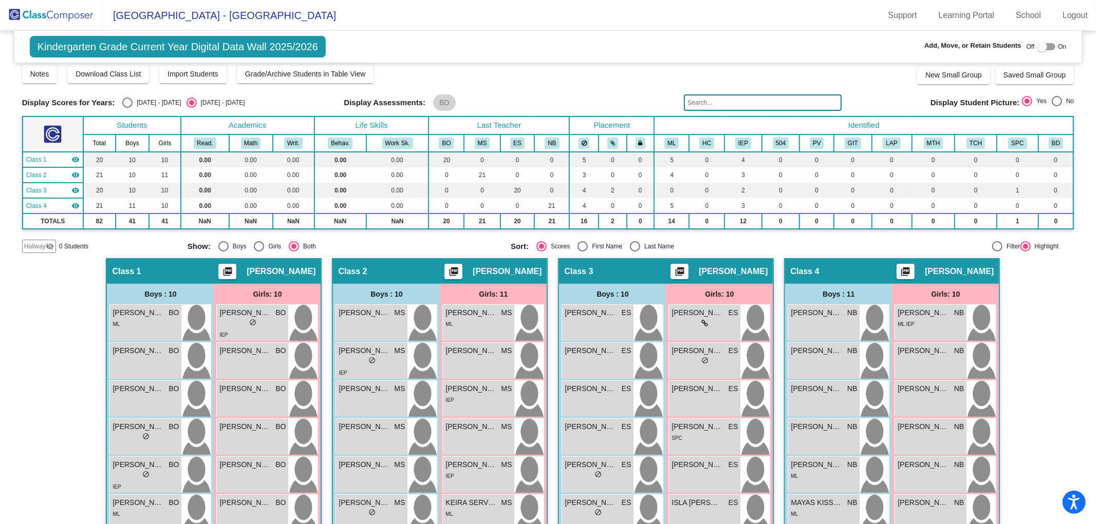
scroll to position [32, 0]
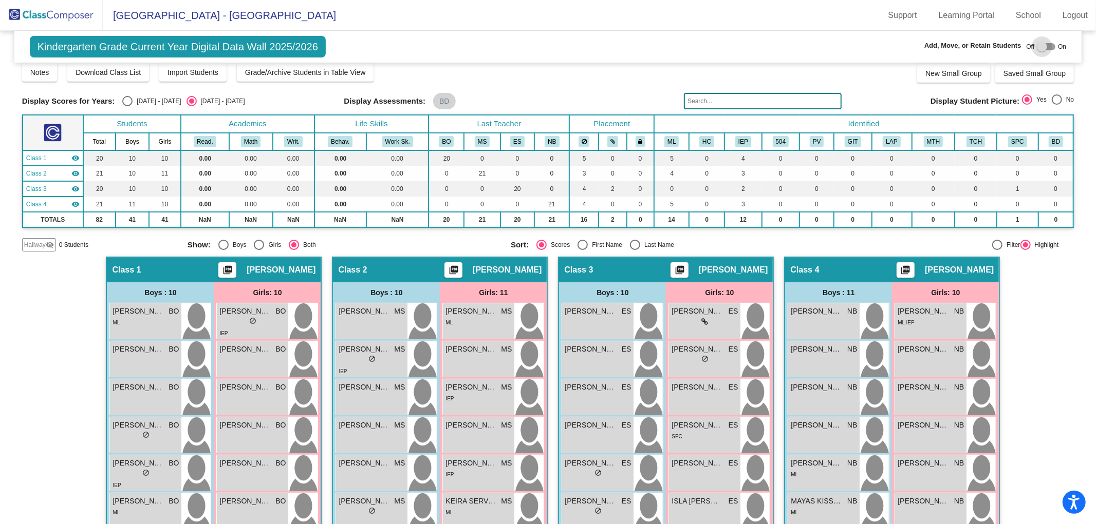
click at [1037, 47] on div at bounding box center [1042, 47] width 10 height 10
checkbox input "true"
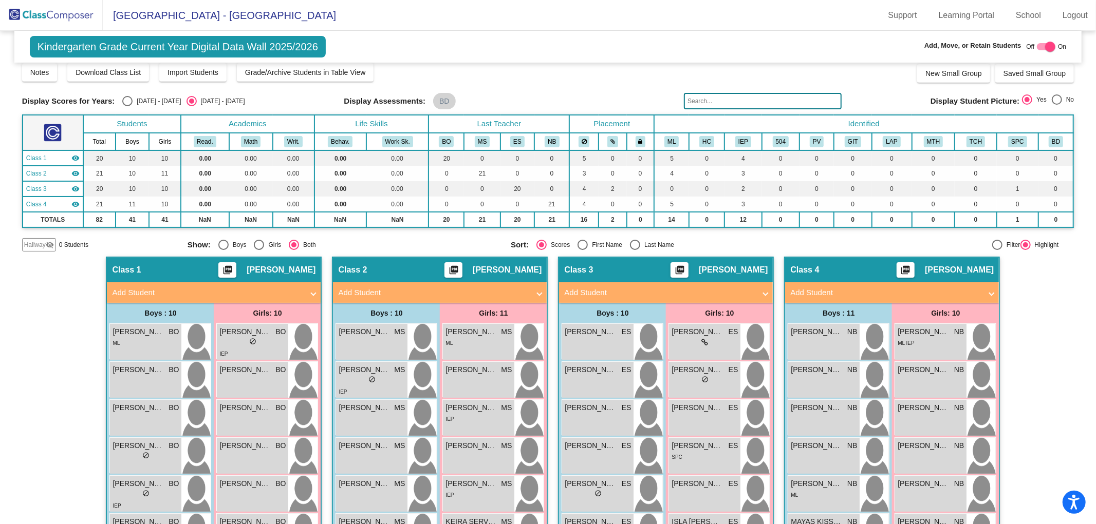
click at [131, 294] on mat-panel-title "Add Student" at bounding box center [207, 293] width 191 height 12
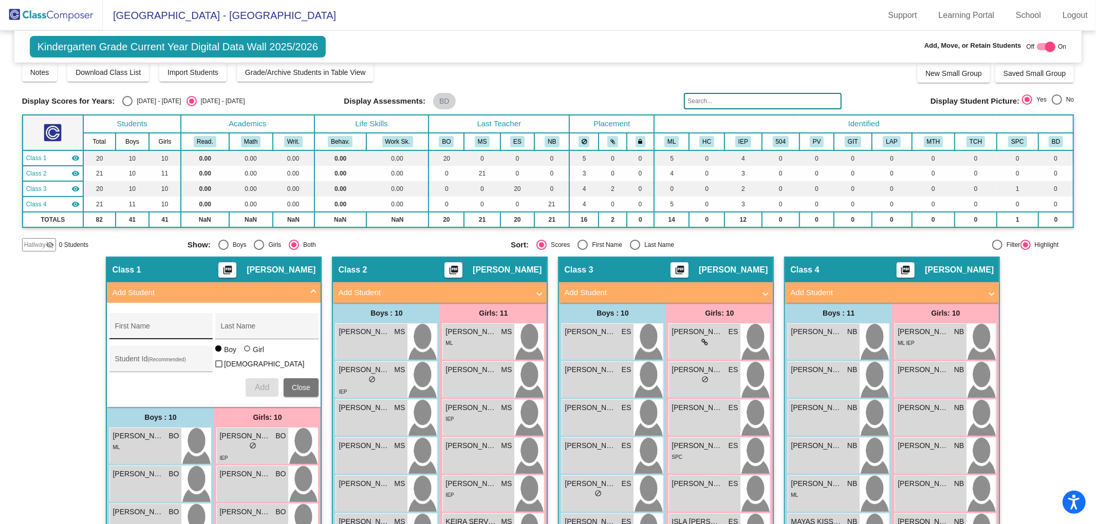
click at [135, 329] on input "First Name" at bounding box center [161, 330] width 92 height 8
type input "[PERSON_NAME]"
paste input "0639354"
type input "0639354"
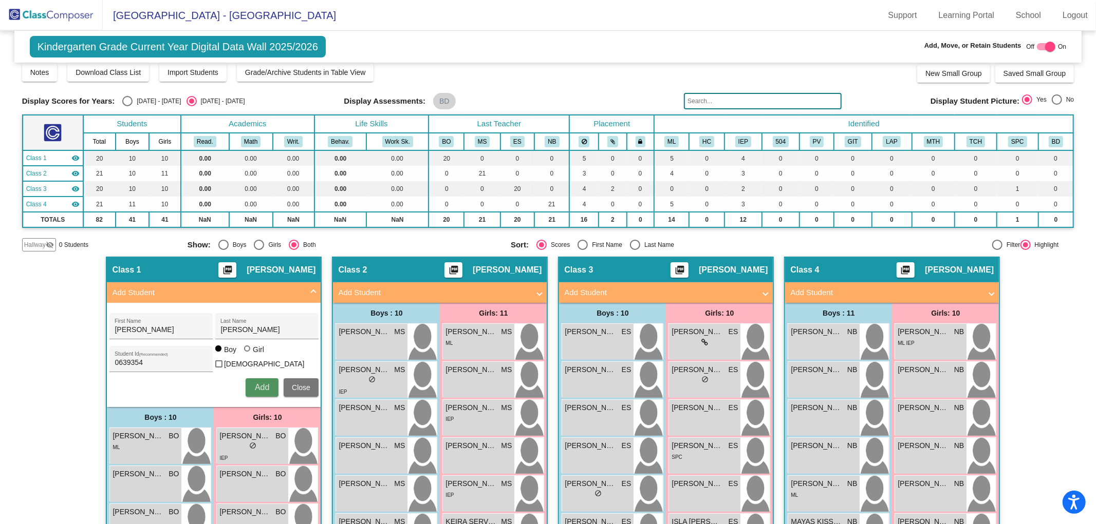
click at [255, 385] on span "Add" at bounding box center [262, 387] width 14 height 9
click at [1045, 48] on div at bounding box center [1050, 47] width 10 height 10
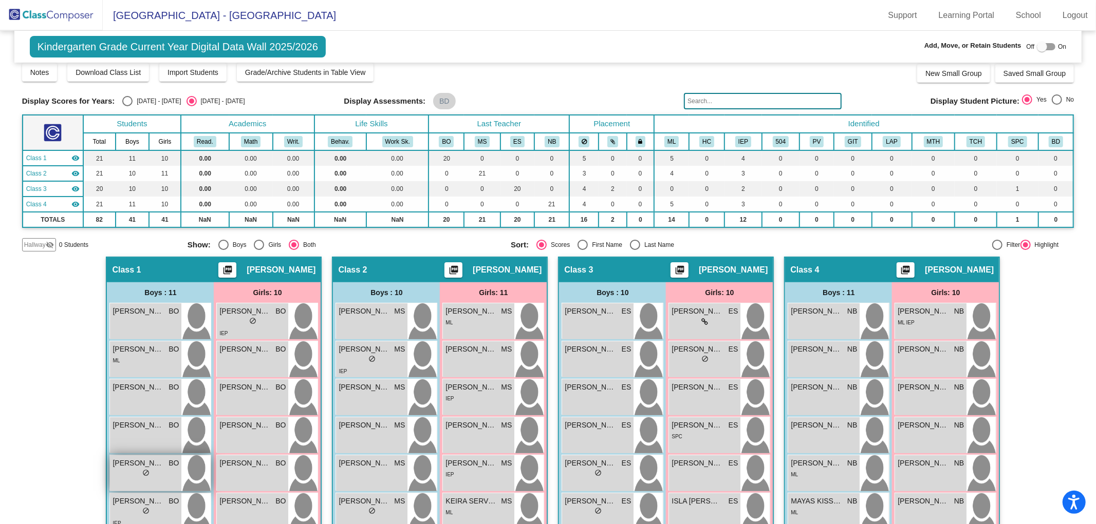
scroll to position [243, 0]
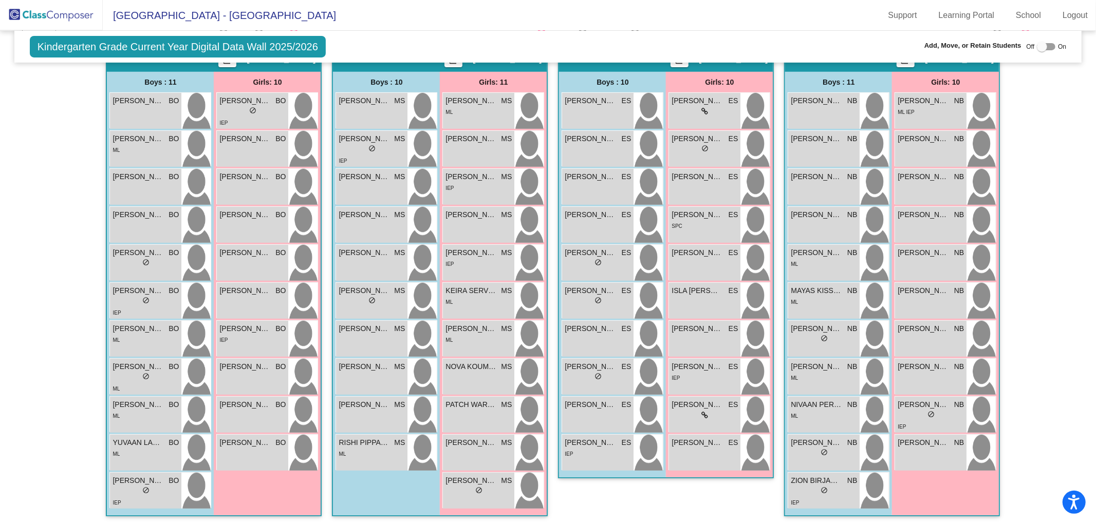
drag, startPoint x: 144, startPoint y: 108, endPoint x: 106, endPoint y: 133, distance: 45.7
click at [109, 134] on div "[PERSON_NAME] BO lock do_not_disturb_alt [PERSON_NAME] BO lock do_not_disturb_a…" at bounding box center [160, 301] width 102 height 418
click at [1030, 46] on div "Off On" at bounding box center [1046, 47] width 40 height 12
click at [1037, 48] on div at bounding box center [1042, 47] width 10 height 10
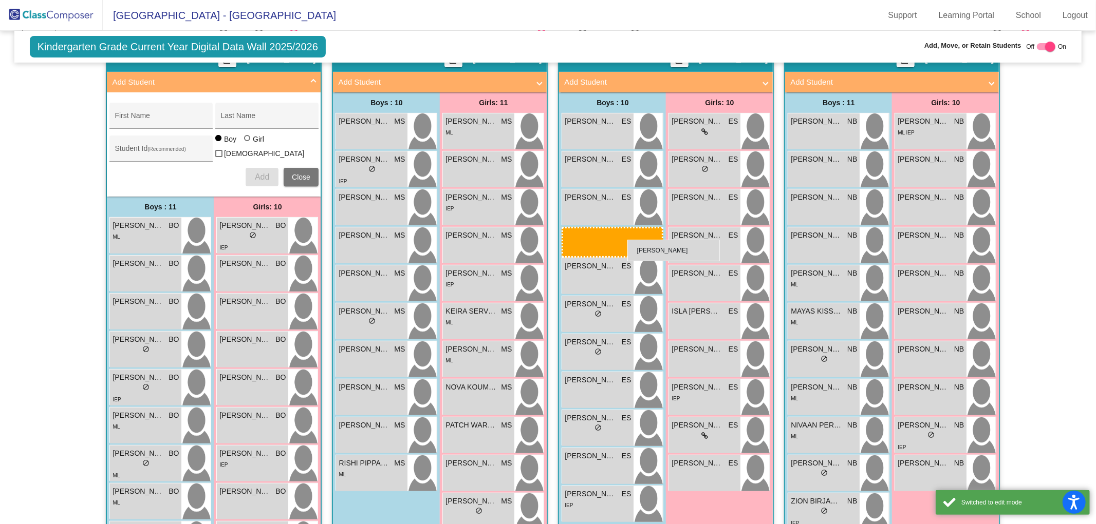
drag, startPoint x: 138, startPoint y: 235, endPoint x: 627, endPoint y: 240, distance: 489.6
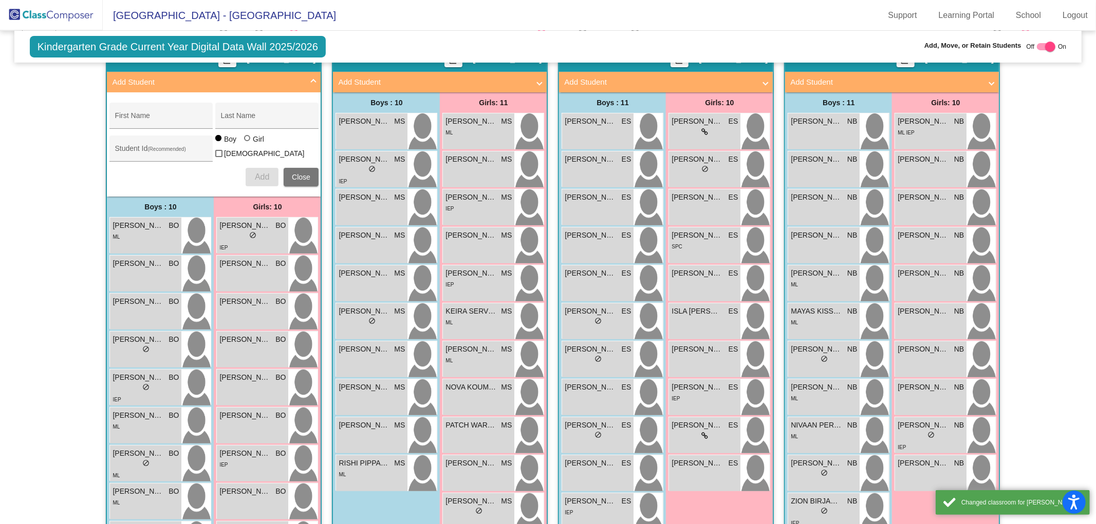
click at [31, 227] on div "Hallway - Hallway Class picture_as_pdf Add Student First Name Last Name Student…" at bounding box center [548, 330] width 1052 height 568
click at [299, 173] on span "Close" at bounding box center [301, 177] width 18 height 8
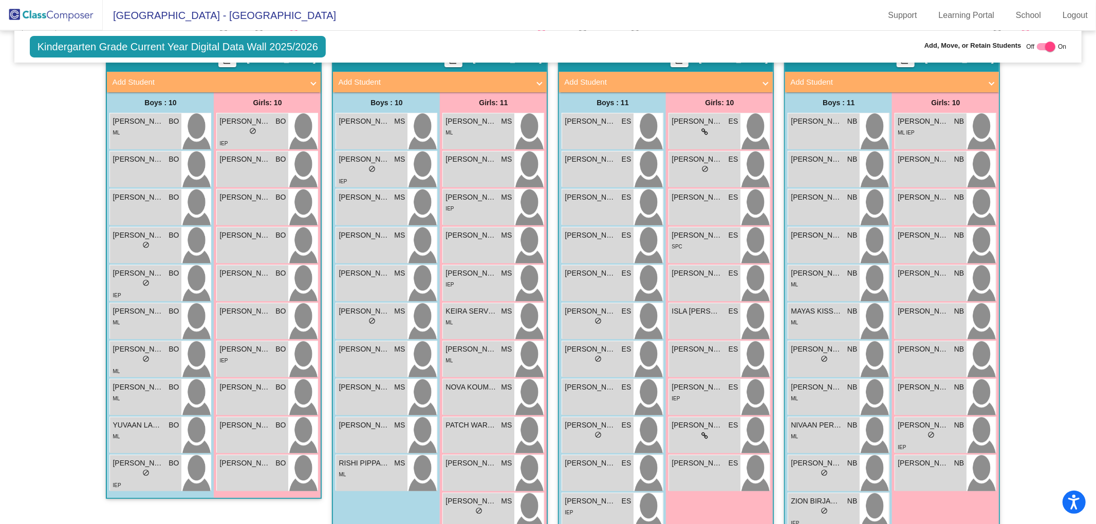
click at [1045, 44] on div at bounding box center [1050, 47] width 10 height 10
checkbox input "false"
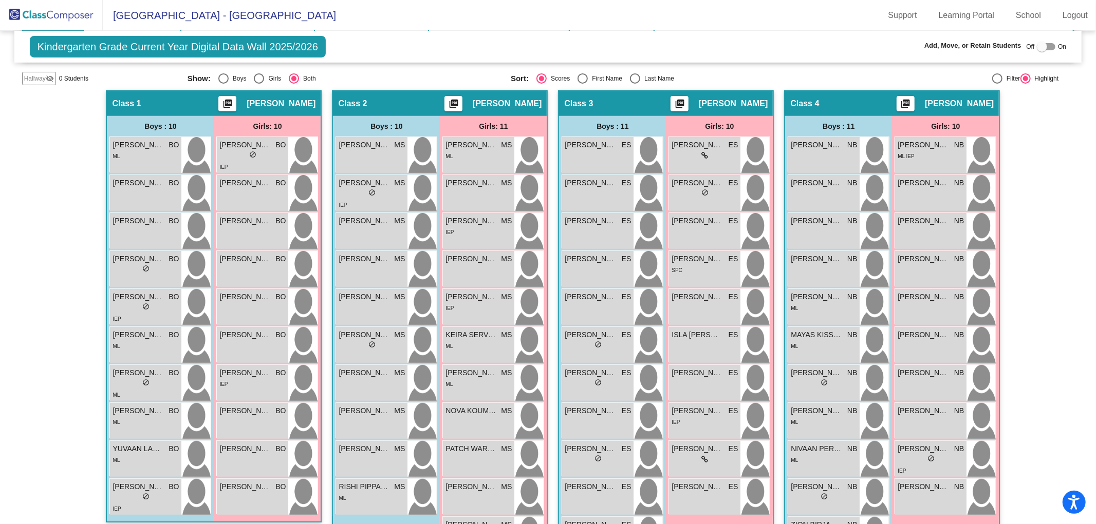
scroll to position [197, 0]
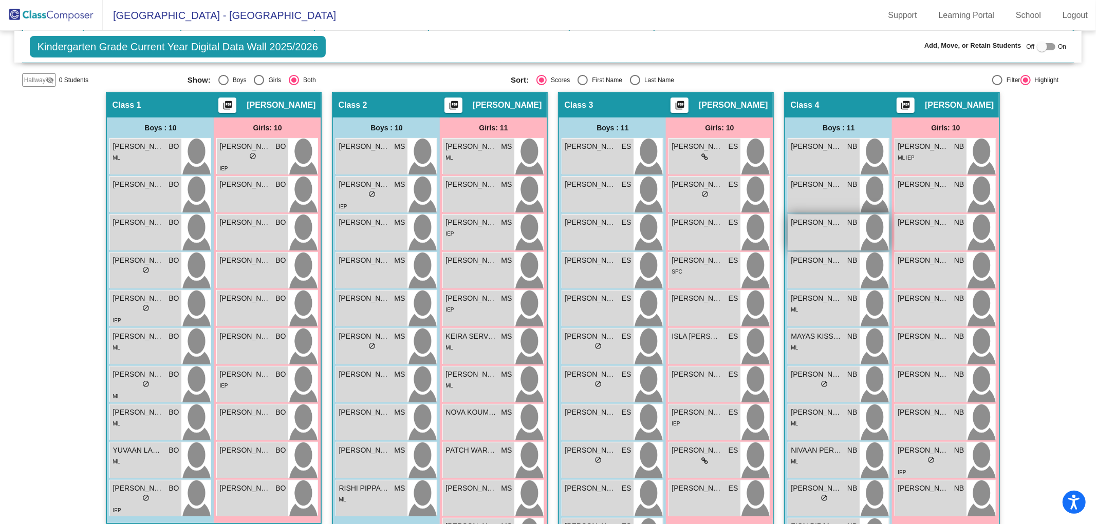
click at [799, 239] on div "[PERSON_NAME] NB lock do_not_disturb_alt" at bounding box center [823, 233] width 71 height 36
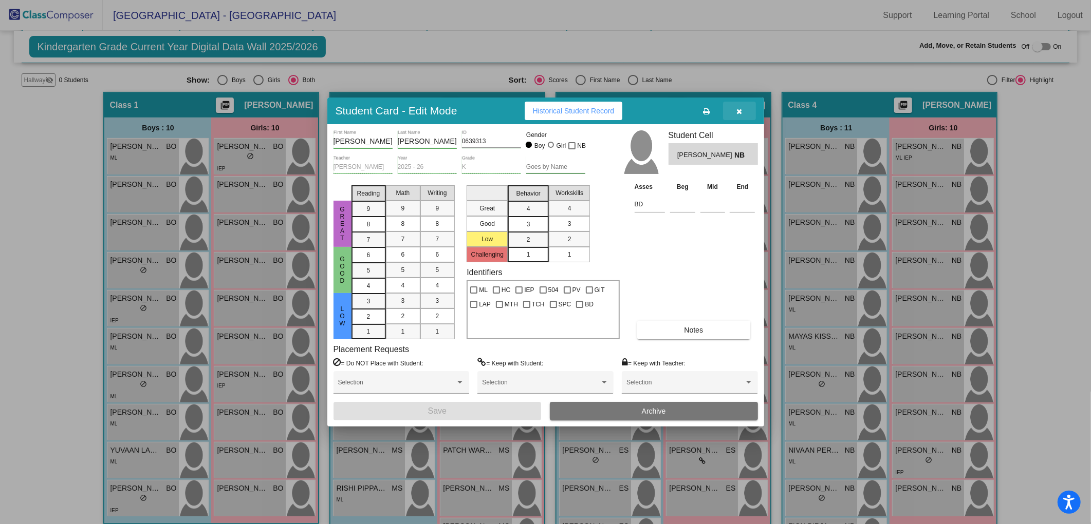
click at [738, 105] on button "button" at bounding box center [739, 111] width 33 height 18
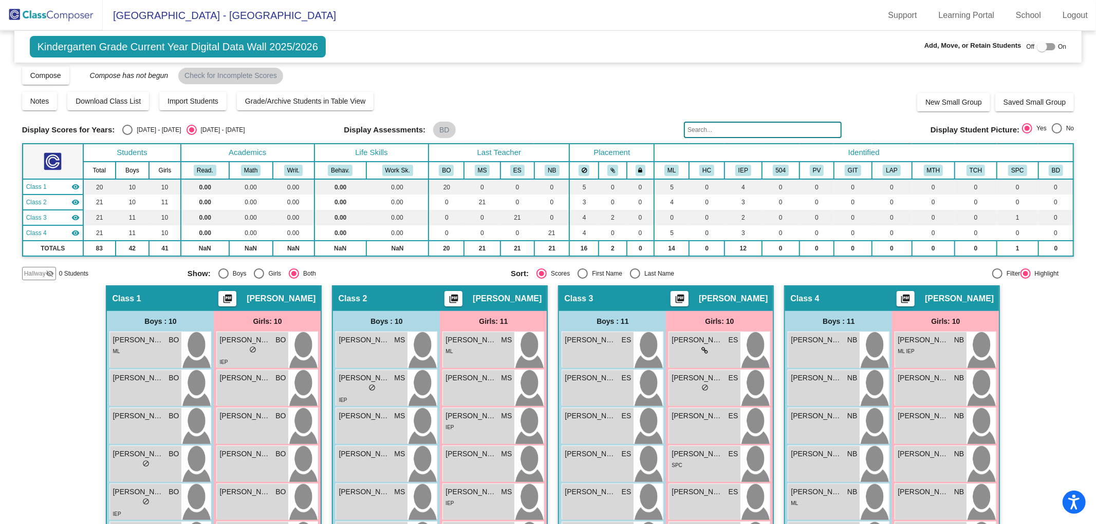
scroll to position [0, 0]
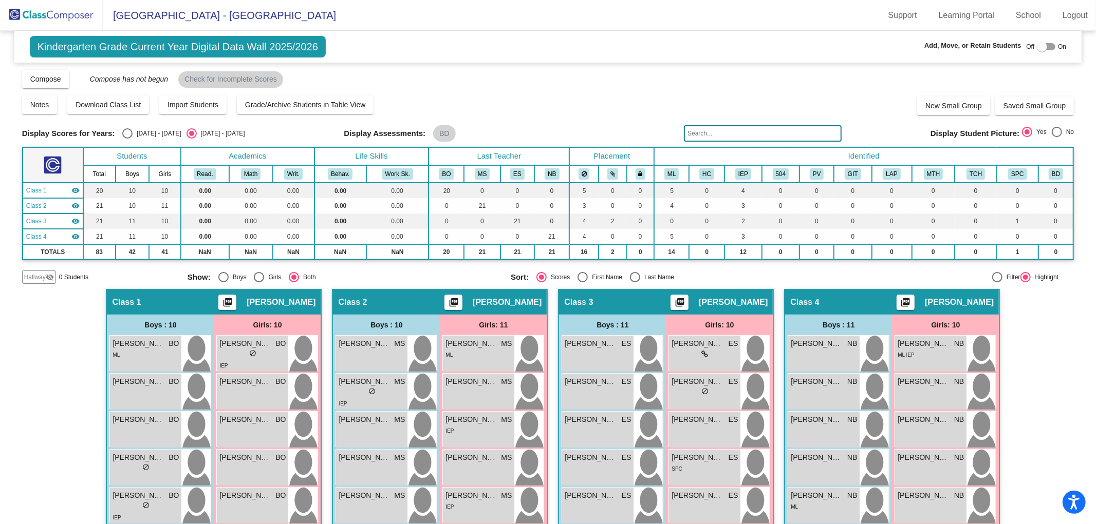
click at [62, 15] on img at bounding box center [51, 15] width 103 height 30
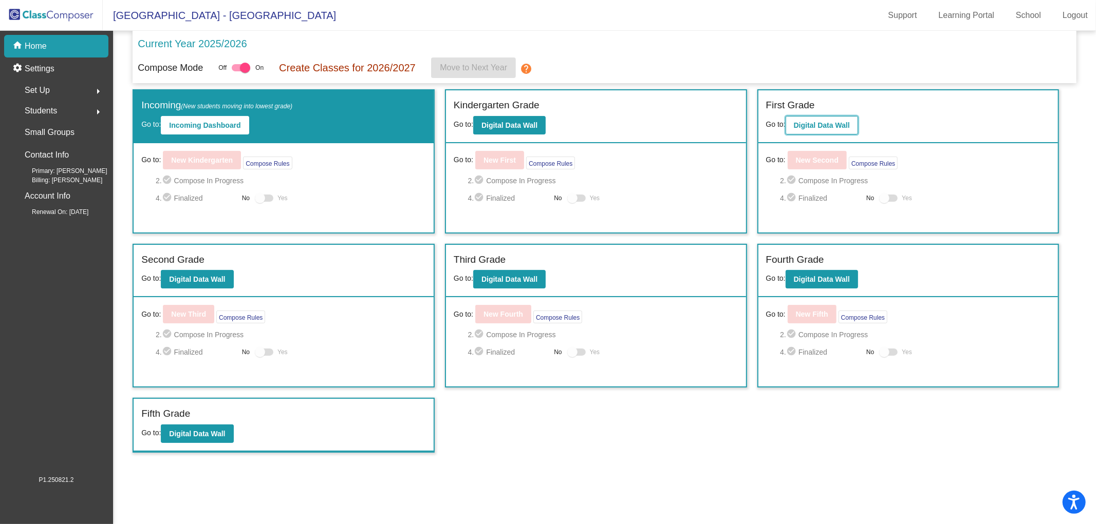
click at [826, 124] on b "Digital Data Wall" at bounding box center [822, 125] width 56 height 8
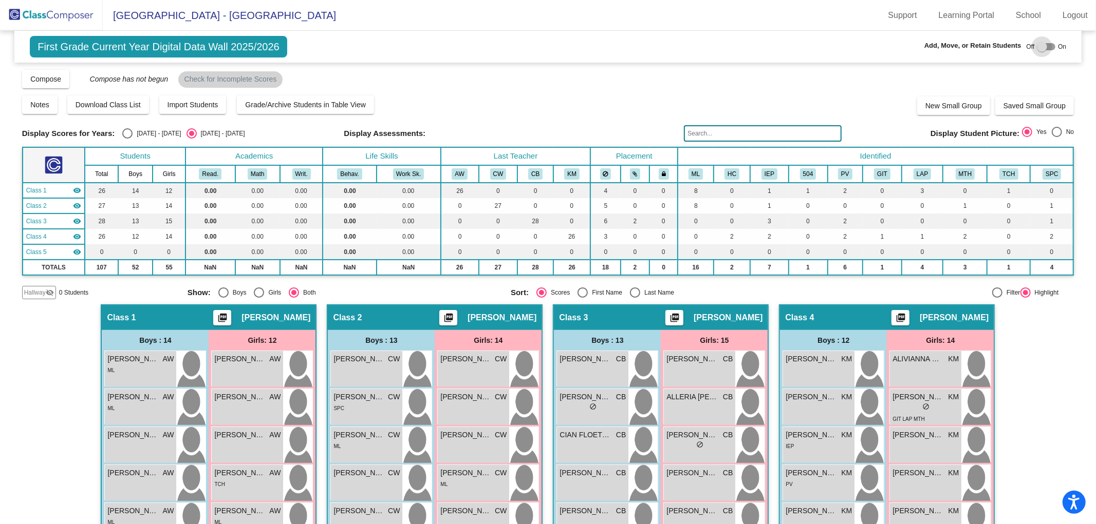
click at [1041, 46] on div at bounding box center [1042, 47] width 10 height 10
checkbox input "true"
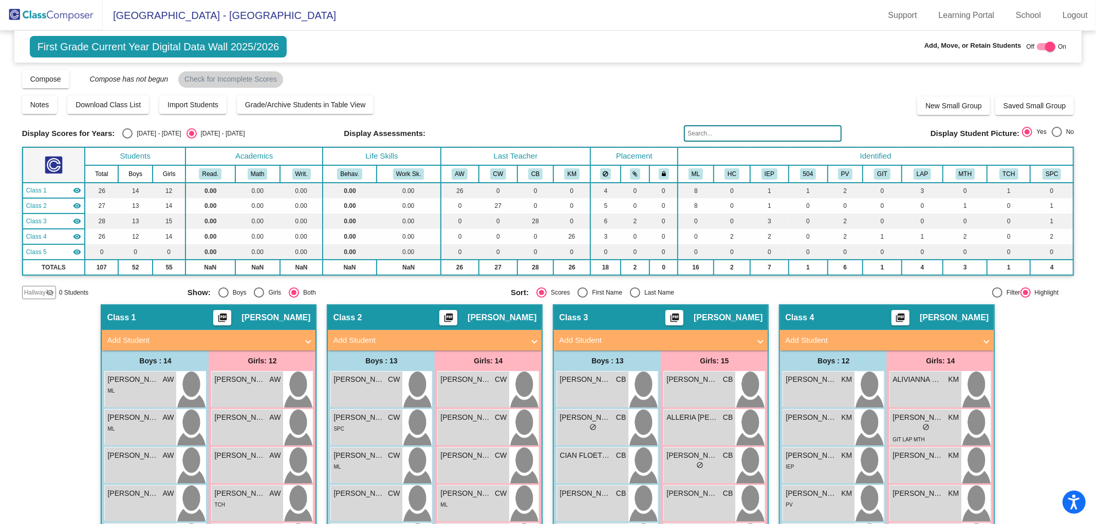
click at [139, 340] on mat-panel-title "Add Student" at bounding box center [202, 341] width 191 height 12
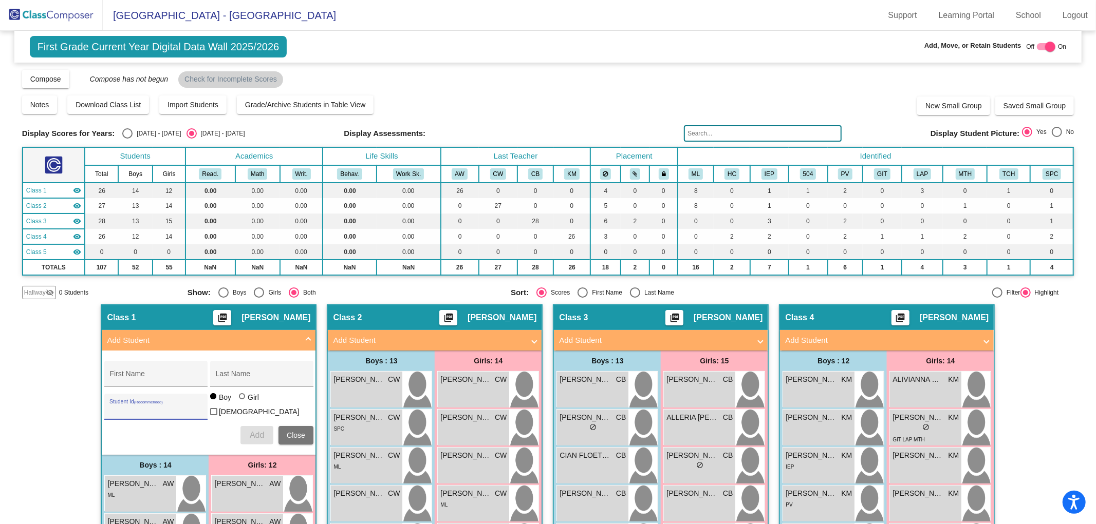
paste input "0639336"
type input "0639336"
click at [125, 374] on input "First Name" at bounding box center [155, 378] width 92 height 8
type input "[PERSON_NAME]"
type input "SWEET"
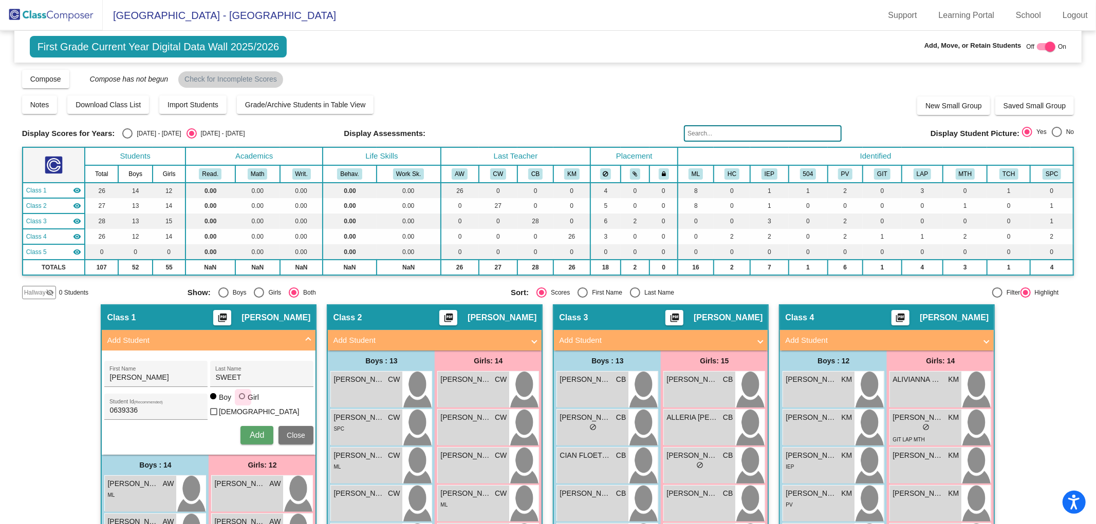
click at [239, 400] on div at bounding box center [242, 396] width 6 height 6
click at [242, 402] on input "Girl" at bounding box center [242, 402] width 1 height 1
radio input "true"
click at [244, 428] on button "Add" at bounding box center [256, 435] width 33 height 18
click at [1045, 47] on div at bounding box center [1050, 47] width 10 height 10
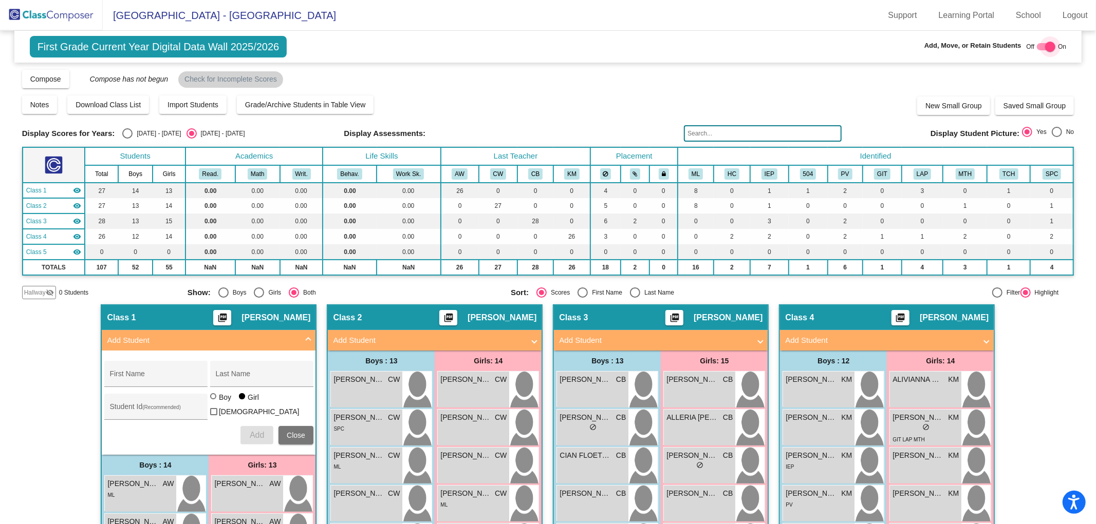
checkbox input "false"
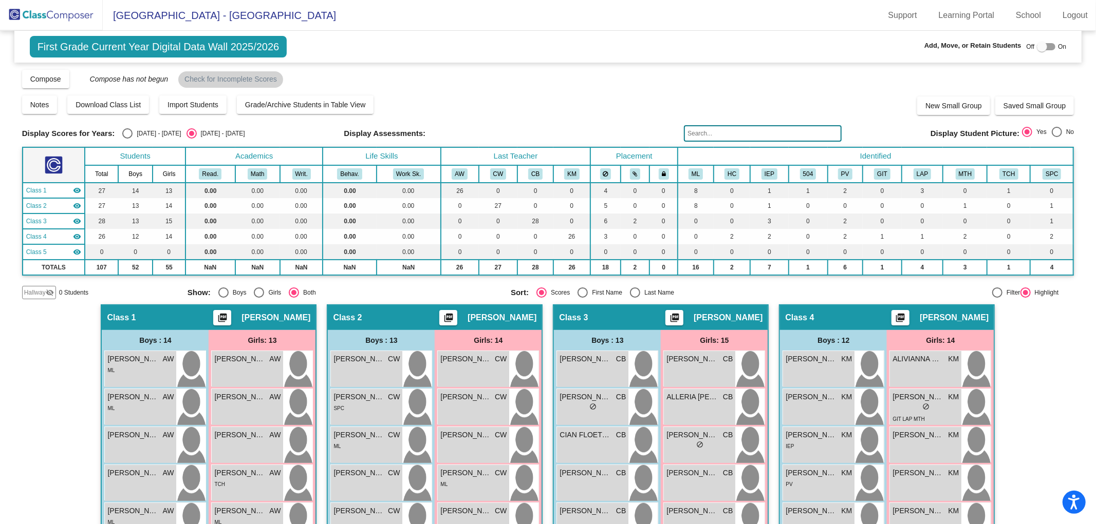
click at [50, 18] on img at bounding box center [51, 15] width 103 height 30
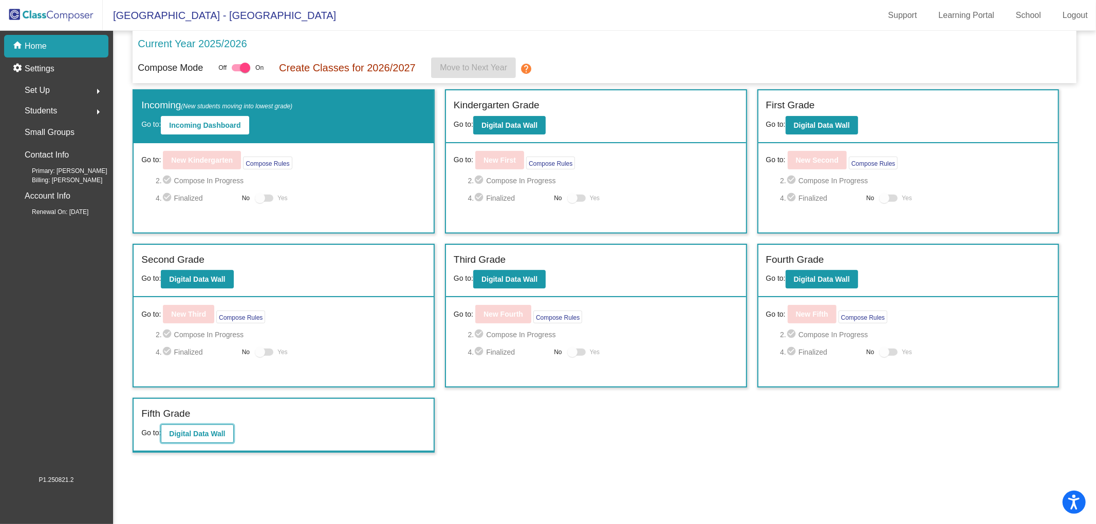
click at [207, 430] on b "Digital Data Wall" at bounding box center [197, 434] width 56 height 8
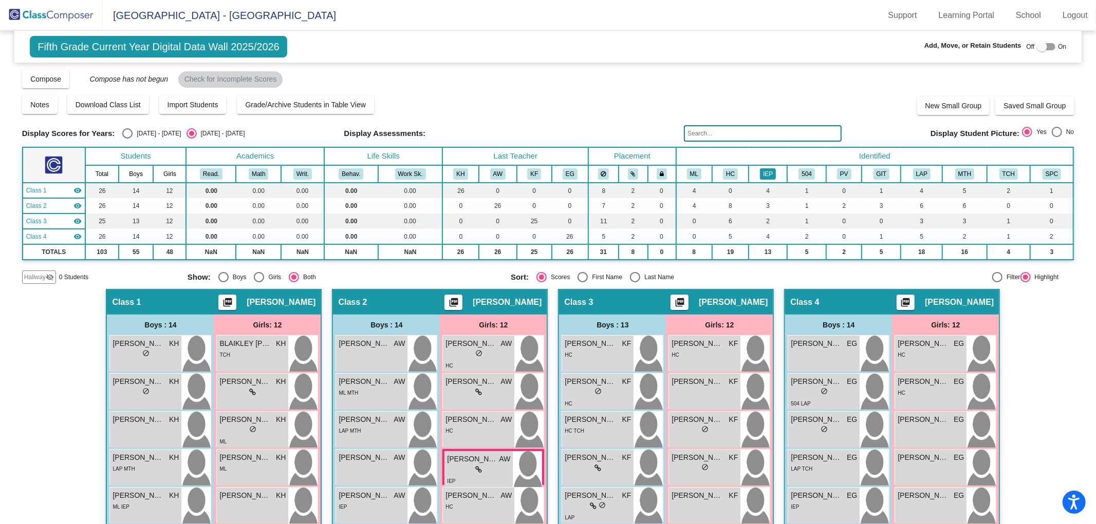
click at [761, 173] on button "IEP" at bounding box center [768, 173] width 16 height 11
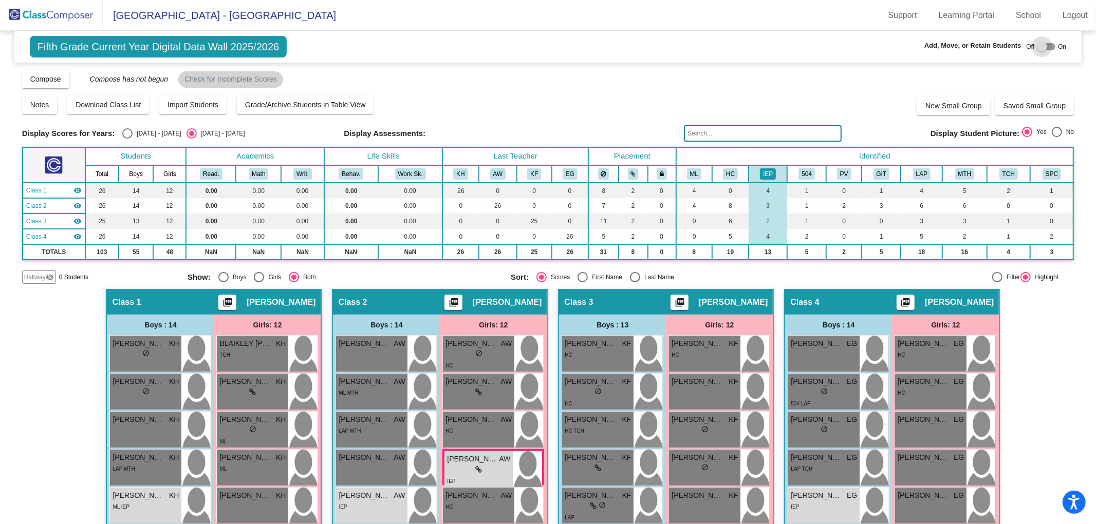
click at [1040, 48] on div at bounding box center [1042, 47] width 10 height 10
checkbox input "true"
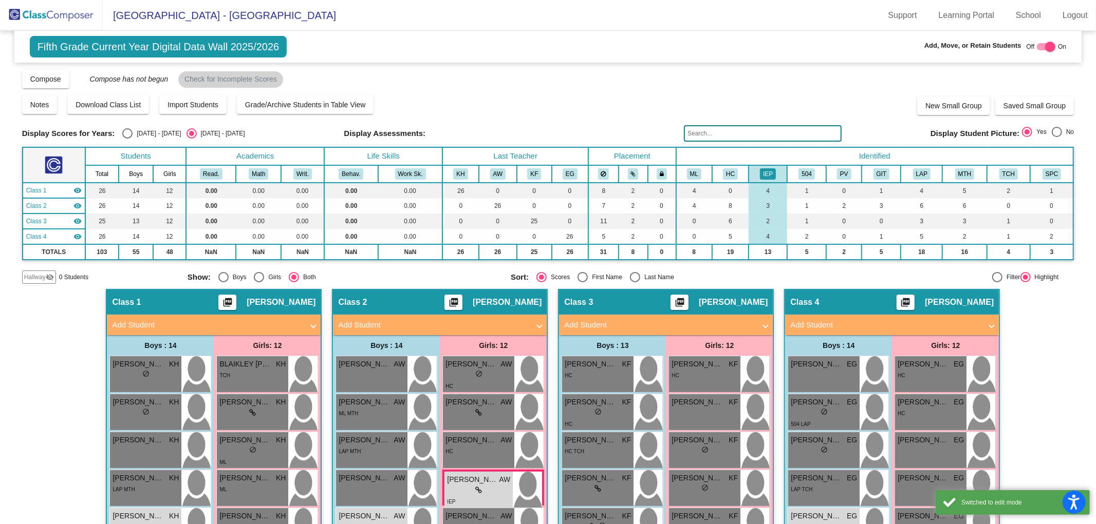
click at [646, 322] on mat-panel-title "Add Student" at bounding box center [659, 326] width 191 height 12
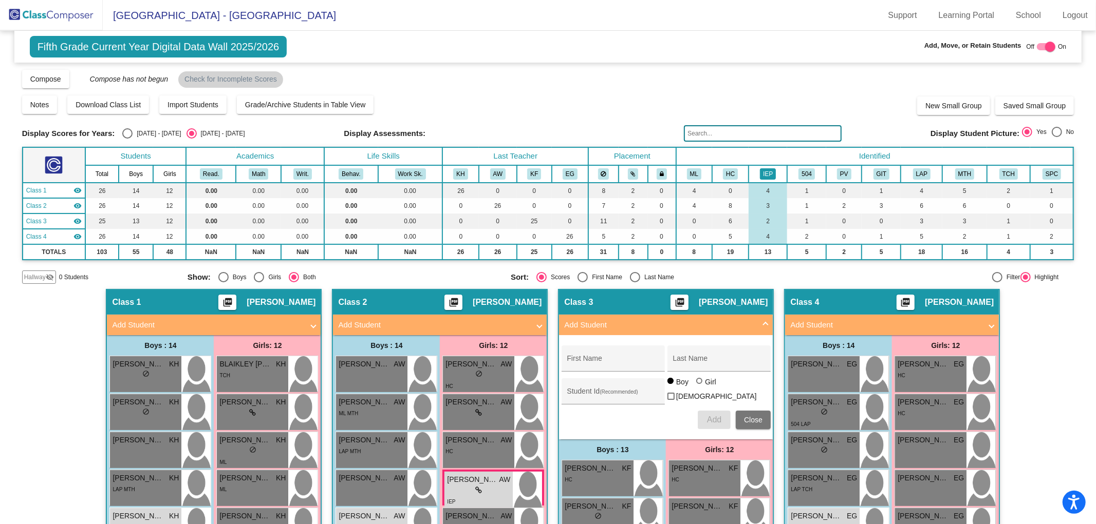
click at [761, 170] on button "IEP" at bounding box center [768, 173] width 16 height 11
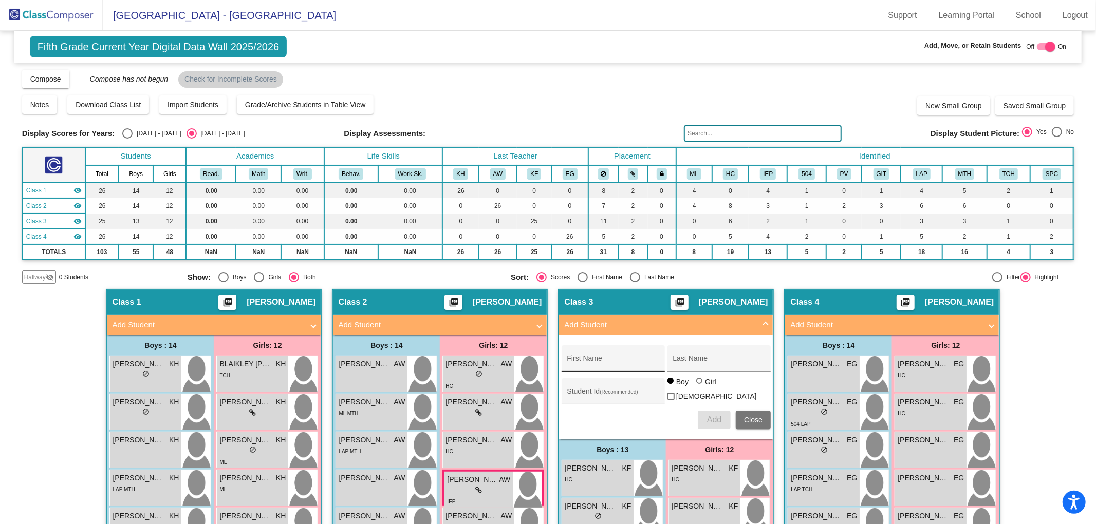
click at [613, 361] on input "First Name" at bounding box center [613, 363] width 92 height 8
type input "ZADASIA"
type input "[PERSON_NAME]"
paste input "0639356"
type input "0639356"
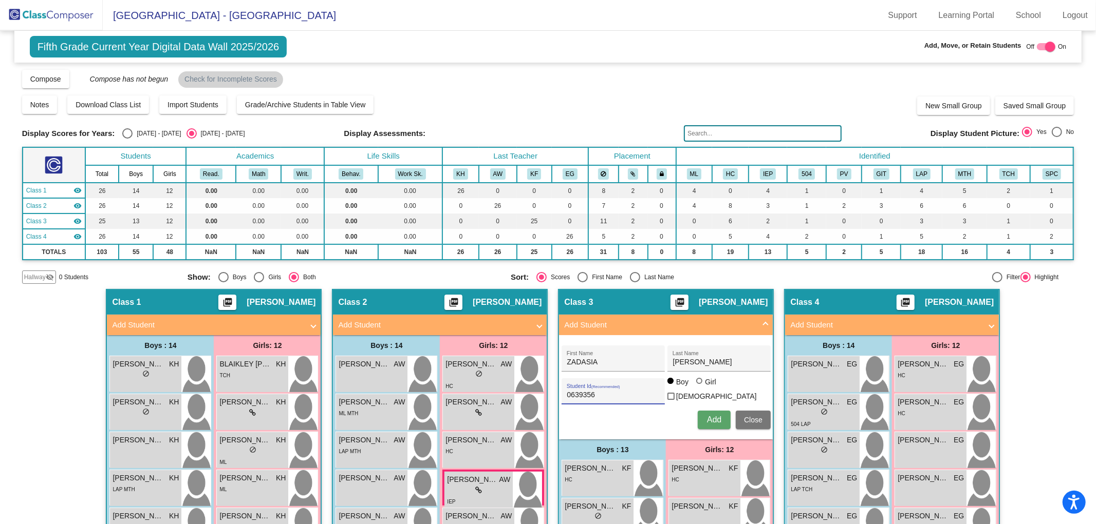
click at [697, 384] on div at bounding box center [699, 381] width 6 height 6
click at [700, 386] on input "Girl" at bounding box center [700, 386] width 1 height 1
radio input "true"
click at [704, 412] on button "Add" at bounding box center [714, 420] width 33 height 18
click at [1045, 48] on div at bounding box center [1050, 47] width 10 height 10
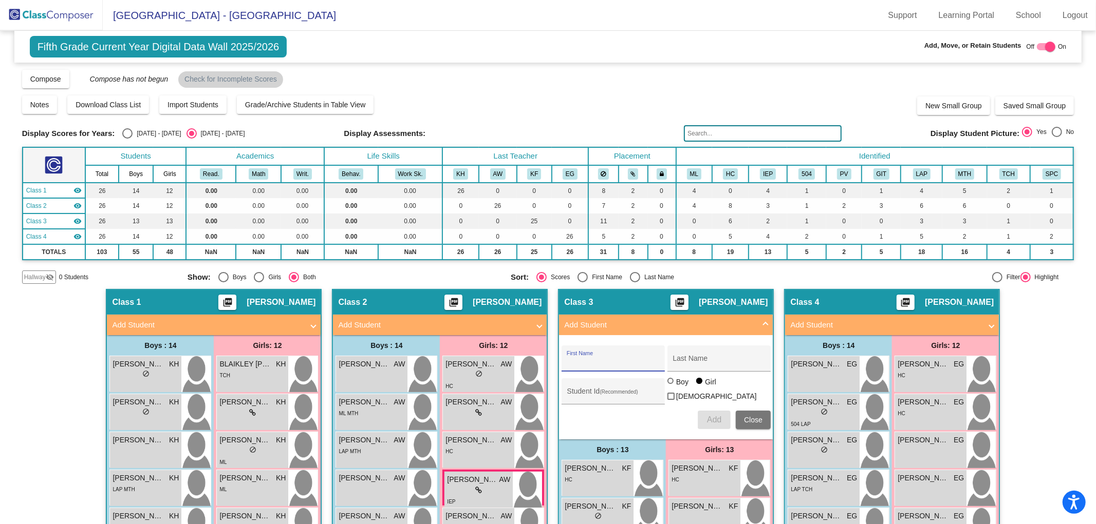
checkbox input "false"
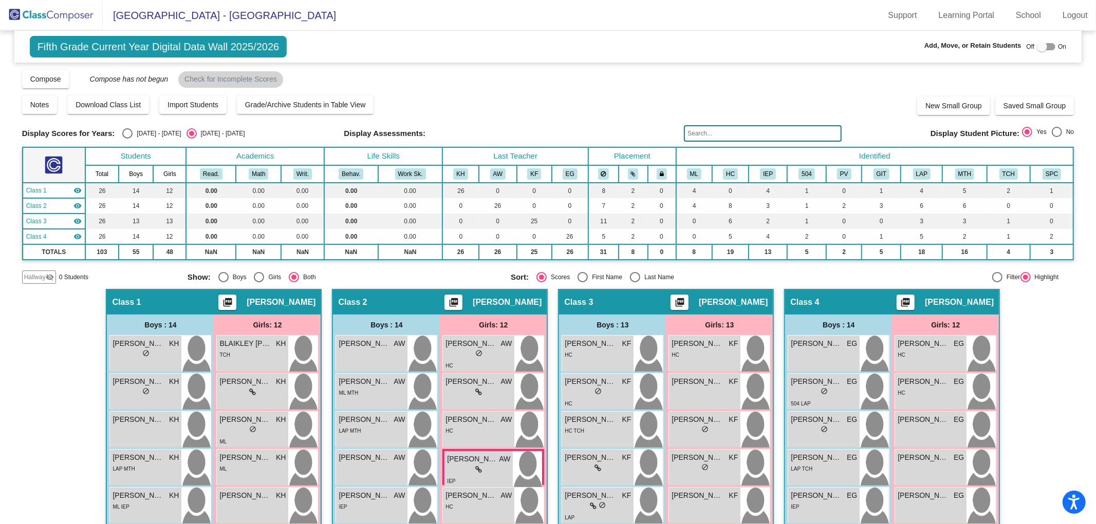
click at [57, 19] on img at bounding box center [51, 15] width 103 height 30
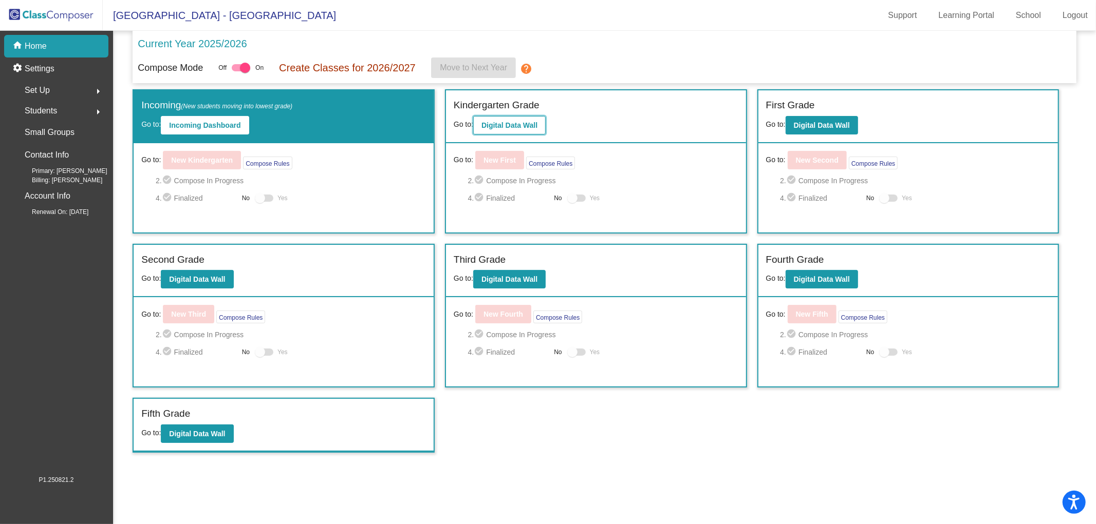
click at [512, 121] on button "Digital Data Wall" at bounding box center [509, 125] width 72 height 18
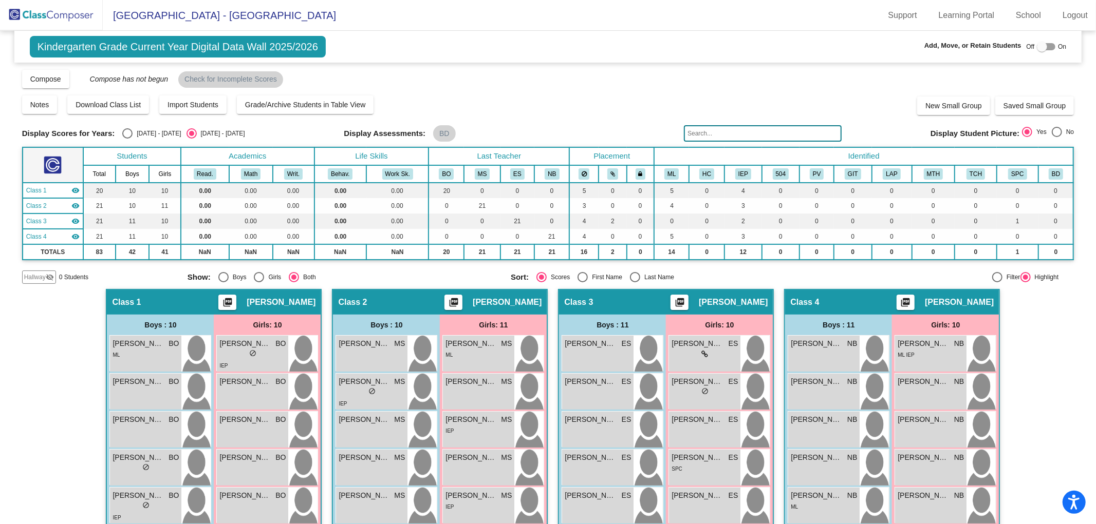
click at [715, 132] on input "text" at bounding box center [763, 133] width 158 height 16
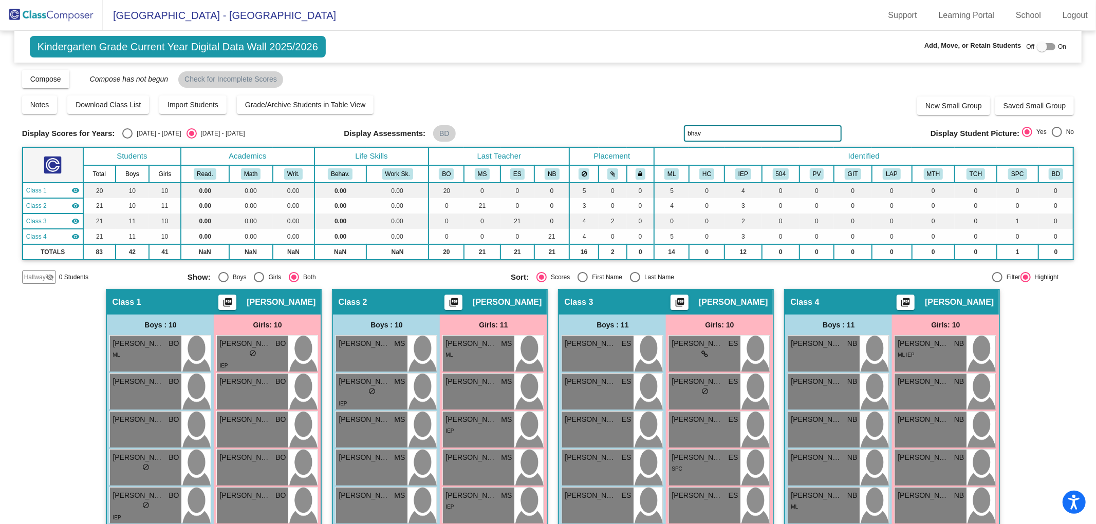
type input "bhav"
click at [1039, 45] on div at bounding box center [1042, 47] width 10 height 10
checkbox input "true"
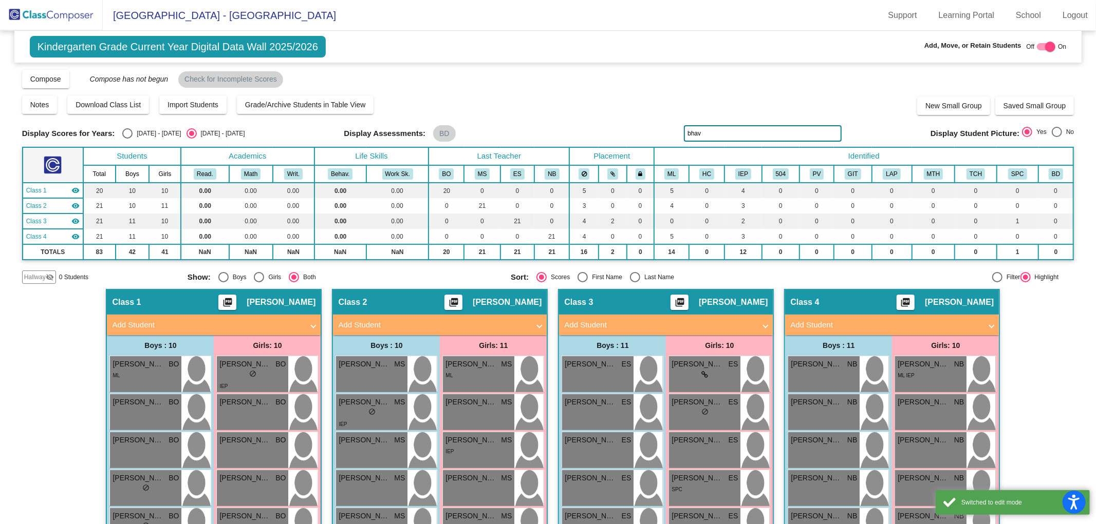
click at [199, 328] on mat-panel-title "Add Student" at bounding box center [207, 326] width 191 height 12
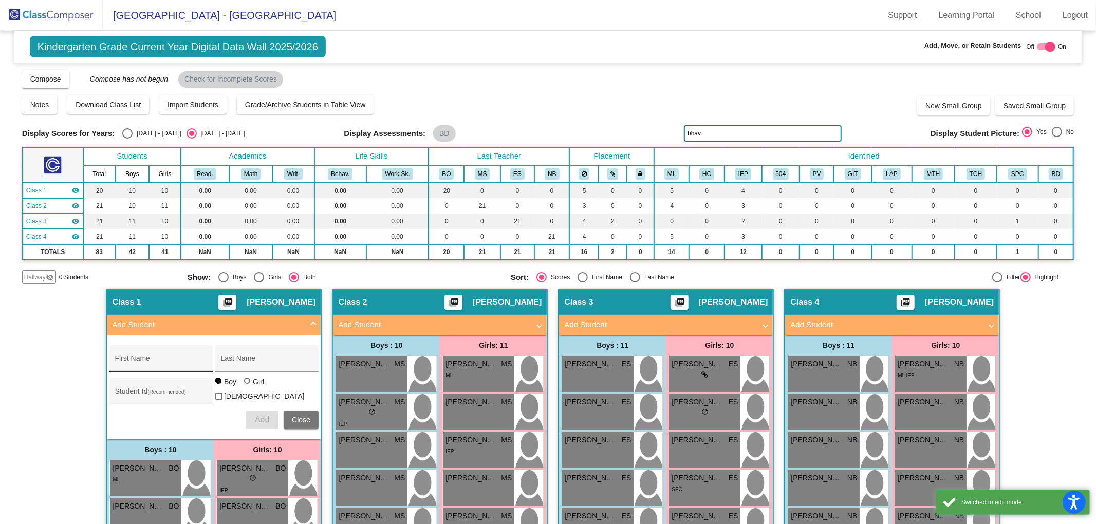
click at [146, 362] on input "First Name" at bounding box center [161, 363] width 92 height 8
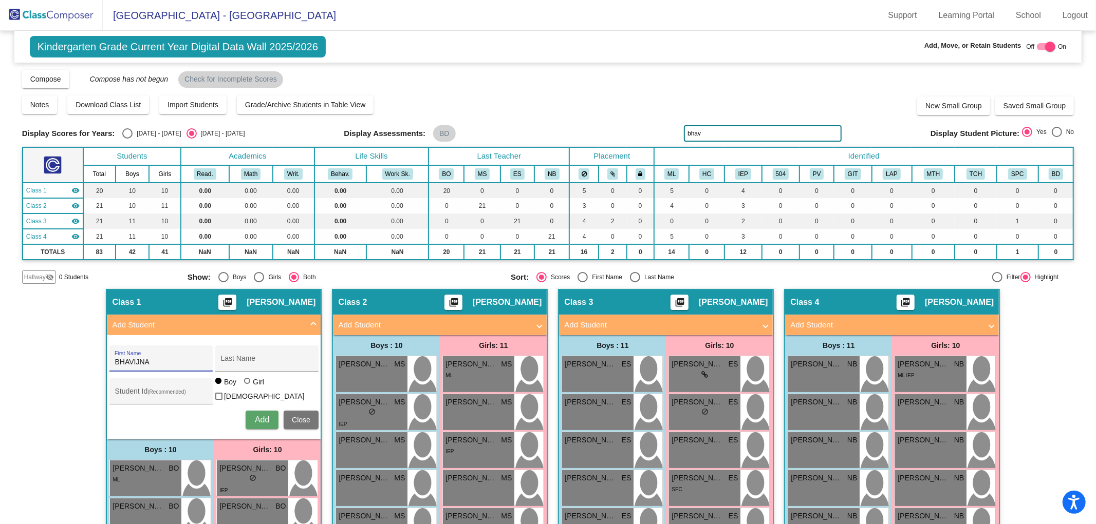
type input "BHAVIJNA"
type input "CHAPALA"
paste input "0639355"
type input "0639355"
click at [244, 384] on div at bounding box center [247, 381] width 6 height 6
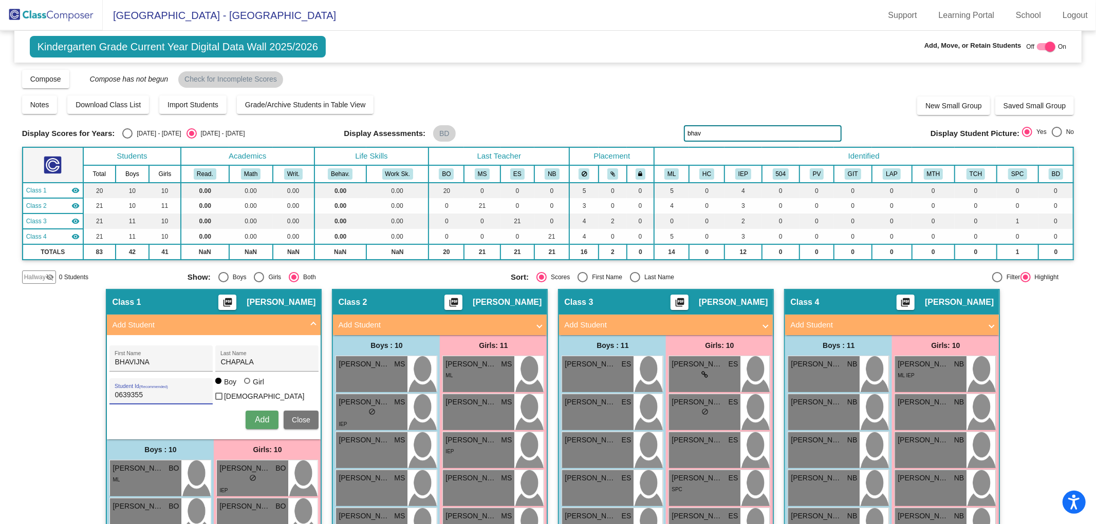
click at [248, 386] on input "Girl" at bounding box center [248, 386] width 1 height 1
radio input "true"
click at [255, 417] on span "Add" at bounding box center [262, 420] width 14 height 9
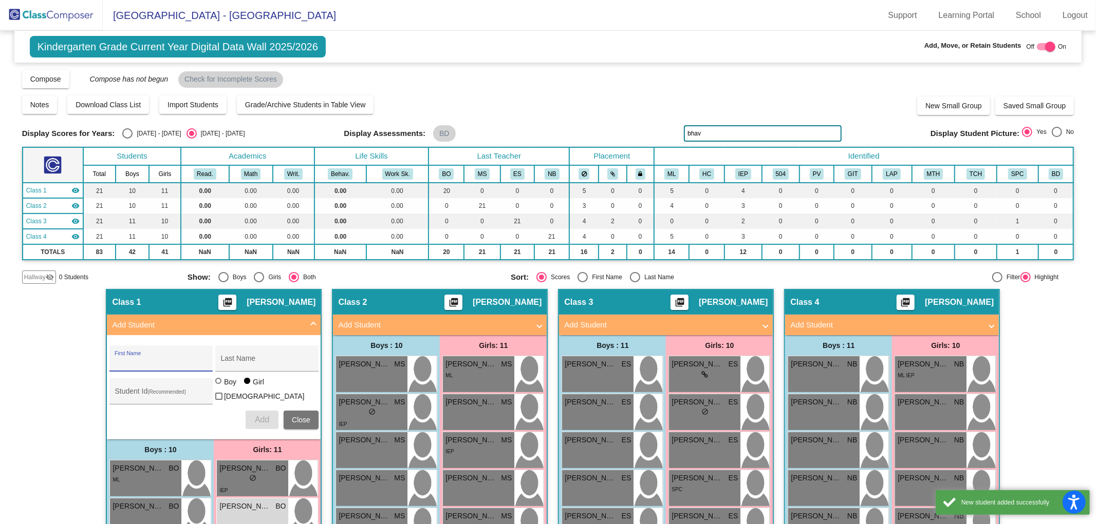
click at [1039, 46] on div at bounding box center [1046, 46] width 18 height 7
checkbox input "false"
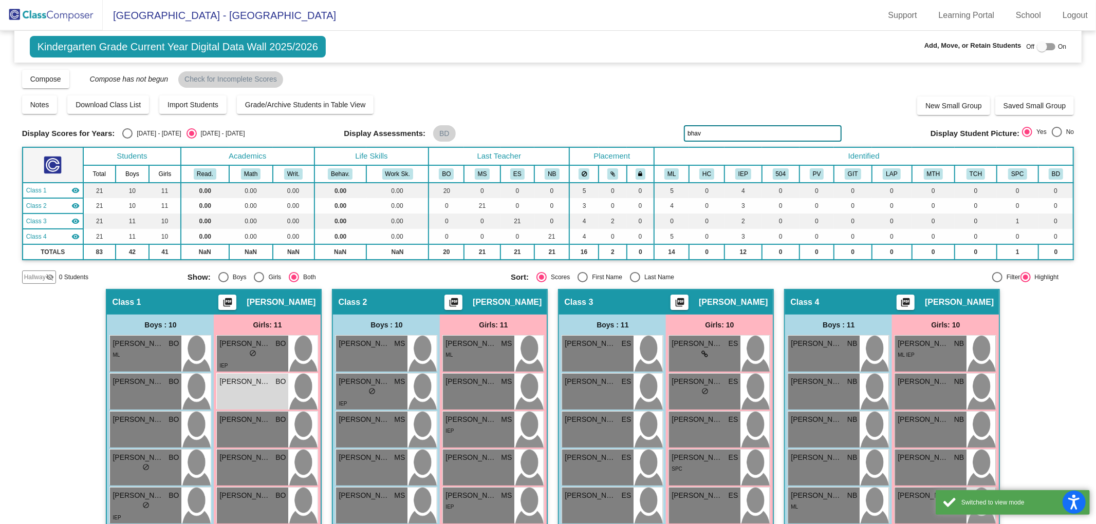
click at [58, 356] on div "Hallway - Hallway Class picture_as_pdf Add Student First Name Last Name Student…" at bounding box center [548, 529] width 1052 height 481
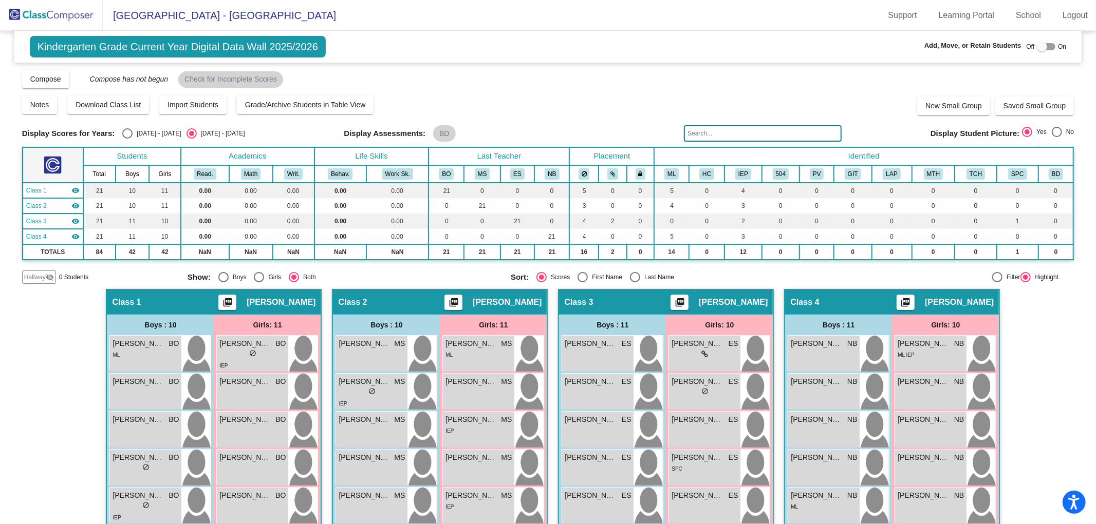
click at [52, 21] on img at bounding box center [51, 15] width 103 height 30
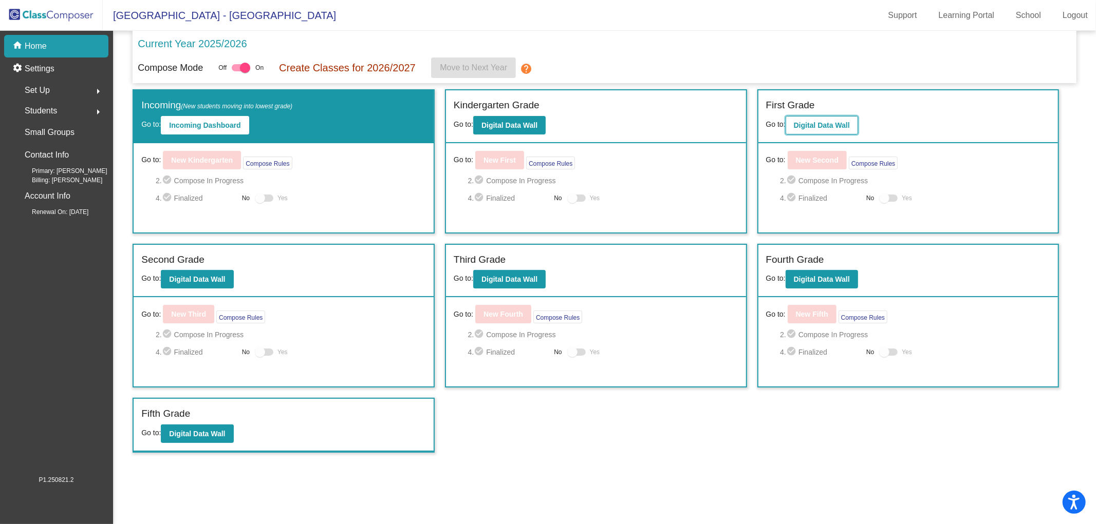
click at [826, 129] on b "Digital Data Wall" at bounding box center [822, 125] width 56 height 8
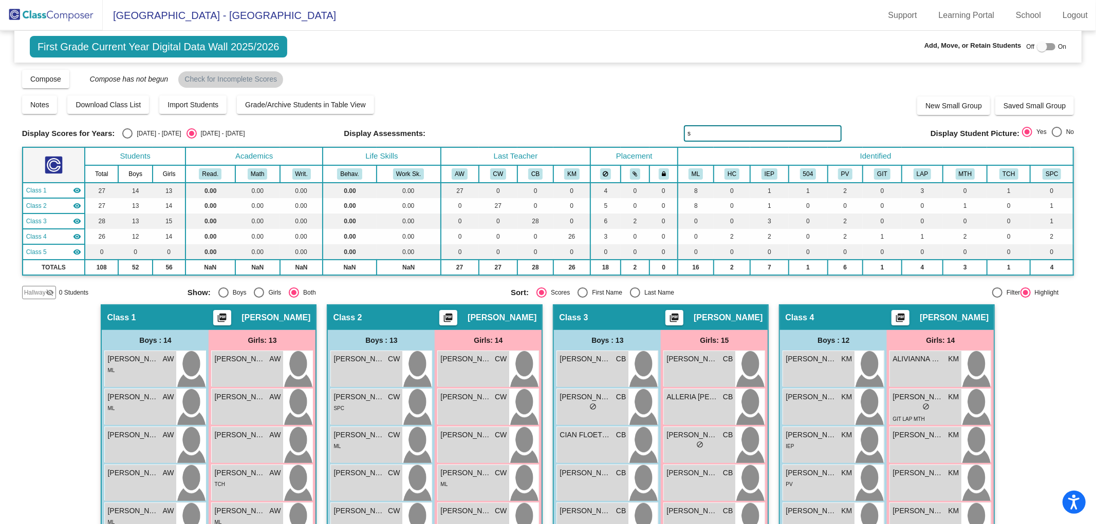
click at [745, 136] on input "s" at bounding box center [763, 133] width 158 height 16
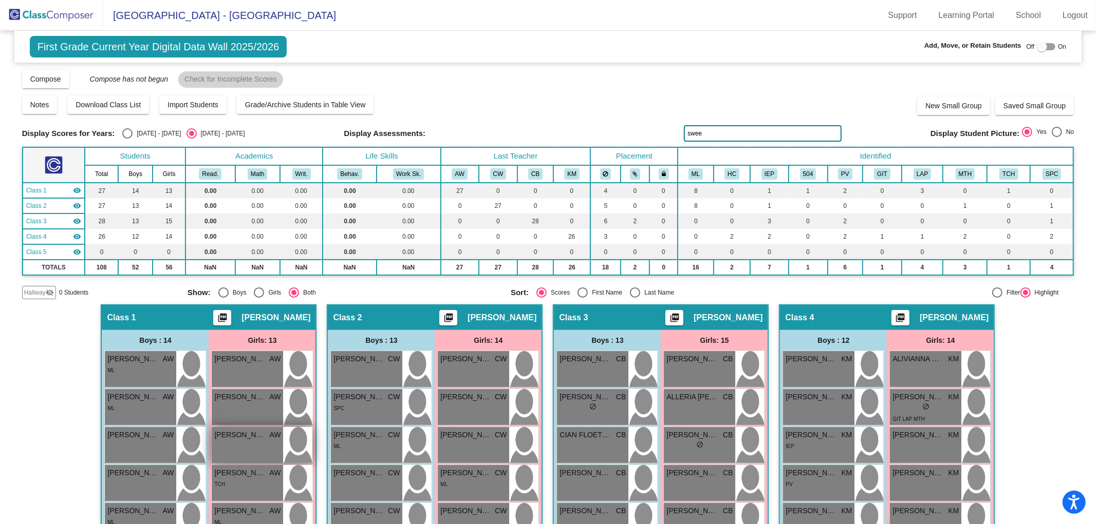
scroll to position [247, 0]
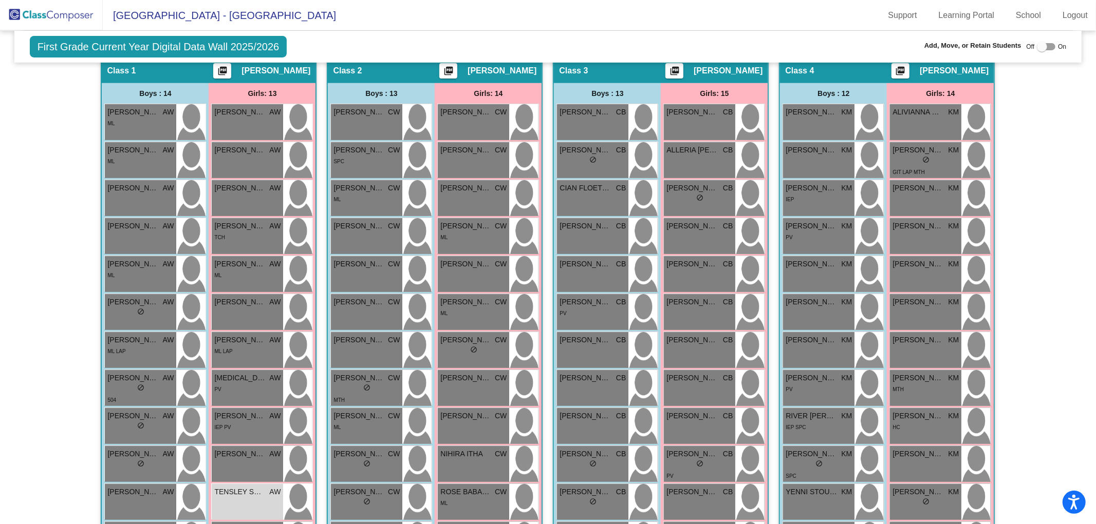
type input "swee"
click at [34, 20] on img at bounding box center [51, 15] width 103 height 30
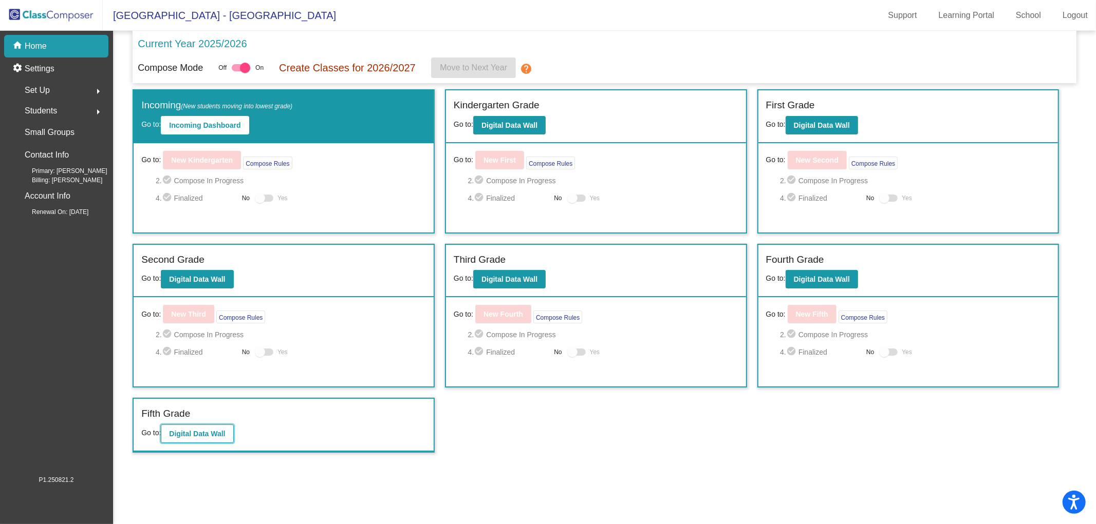
click at [215, 432] on b "Digital Data Wall" at bounding box center [197, 434] width 56 height 8
